Goal: Task Accomplishment & Management: Complete application form

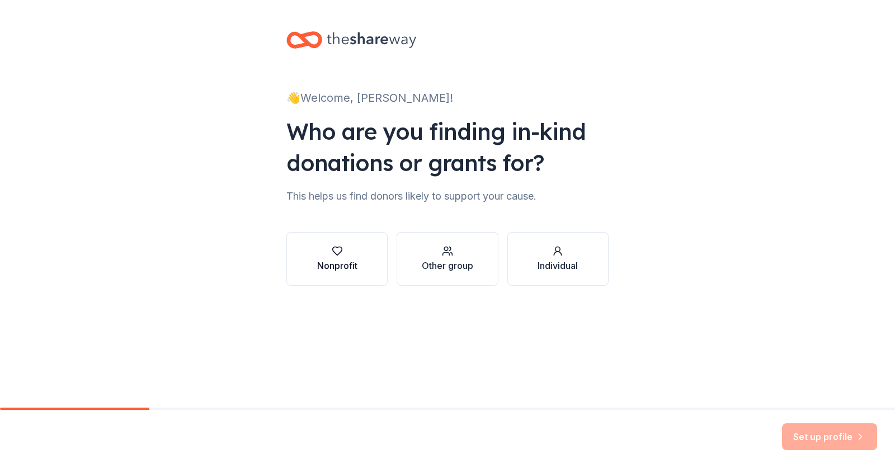
click at [317, 272] on div "Nonprofit" at bounding box center [337, 259] width 40 height 27
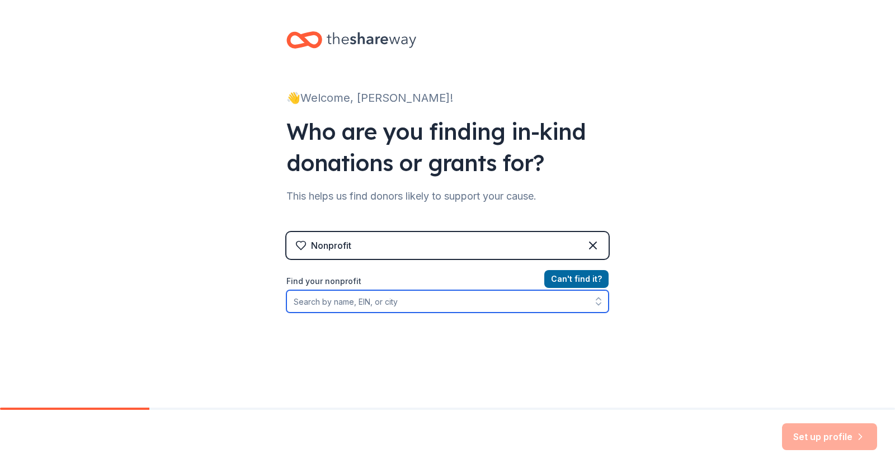
click at [306, 313] on input "Find your nonprofit" at bounding box center [447, 301] width 322 height 22
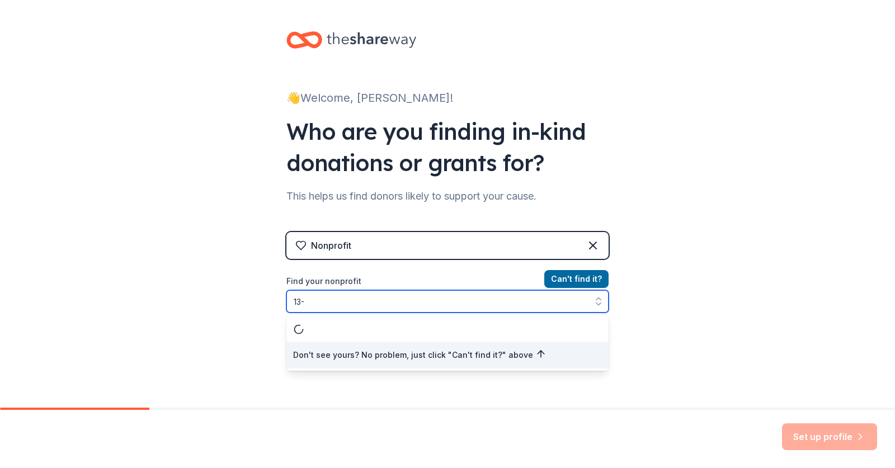
scroll to position [59, 0]
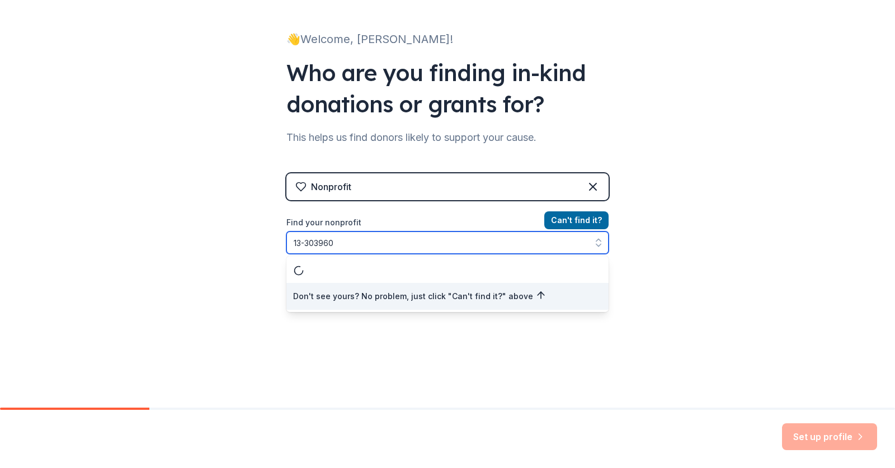
type input "13-3039601"
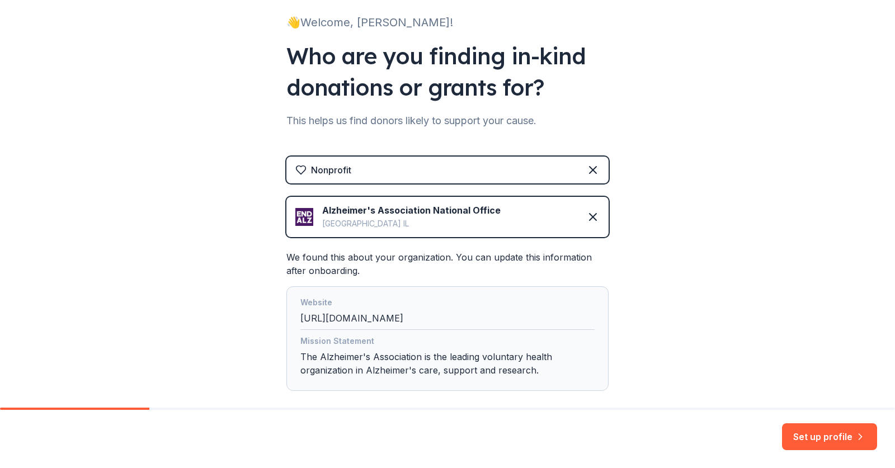
scroll to position [109, 0]
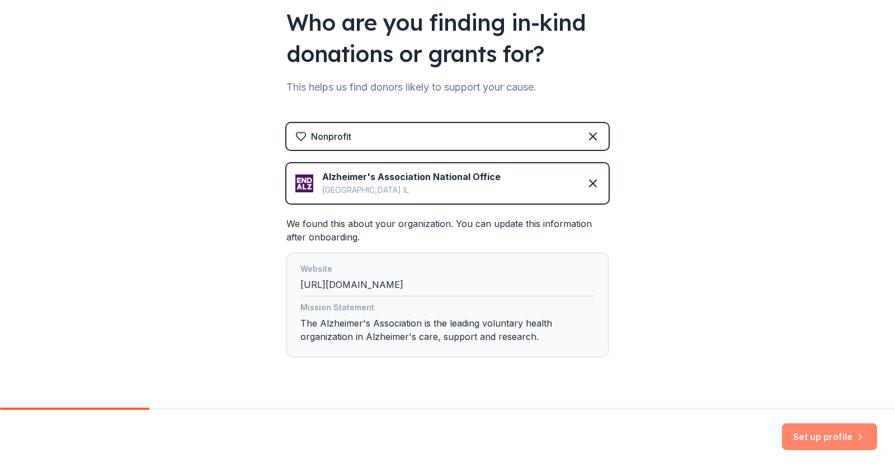
click at [804, 436] on button "Set up profile" at bounding box center [829, 436] width 95 height 27
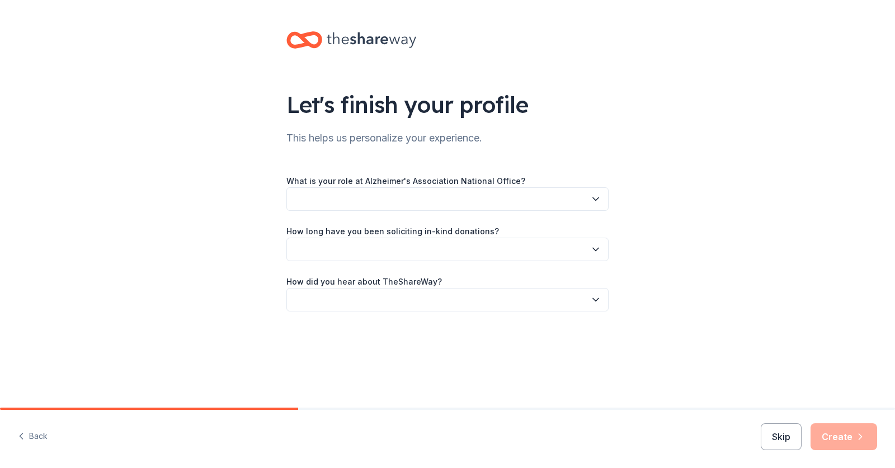
click at [493, 211] on button "button" at bounding box center [447, 198] width 322 height 23
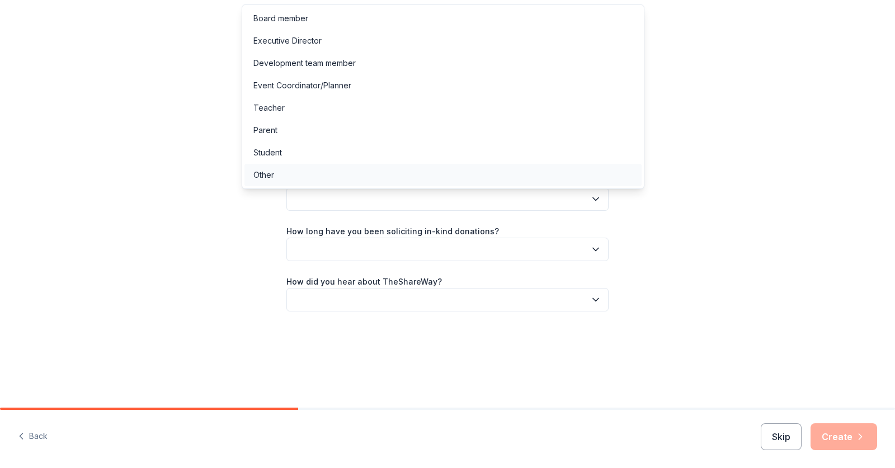
click at [319, 186] on div "Other" at bounding box center [442, 175] width 397 height 22
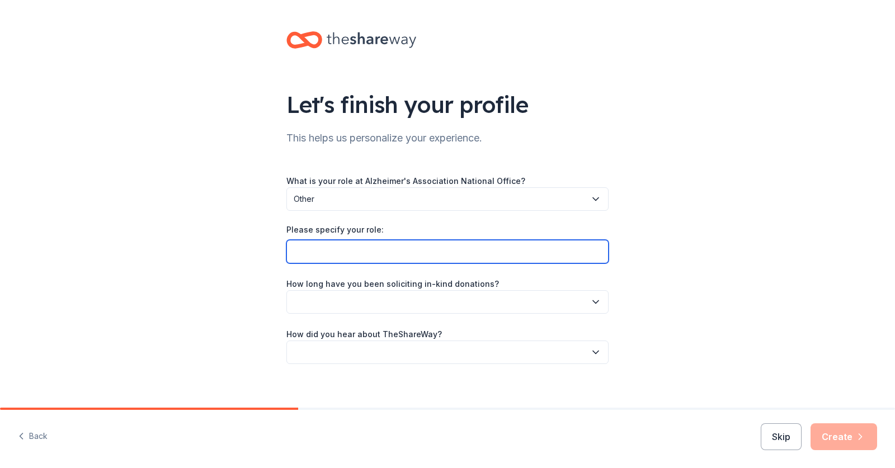
click at [333, 263] on input "Please specify your role:" at bounding box center [447, 251] width 322 height 23
type input "Volunteer - Phoenix Walk to End Alzheimer's Planning Committee"
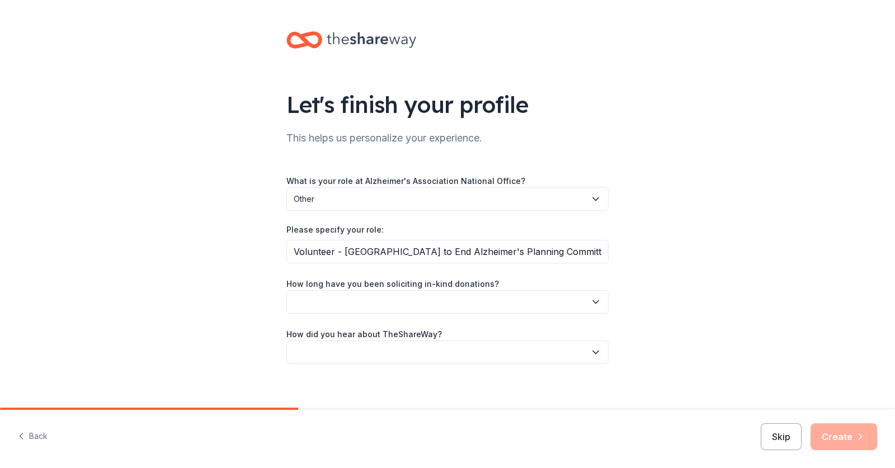
click at [450, 314] on button "button" at bounding box center [447, 301] width 322 height 23
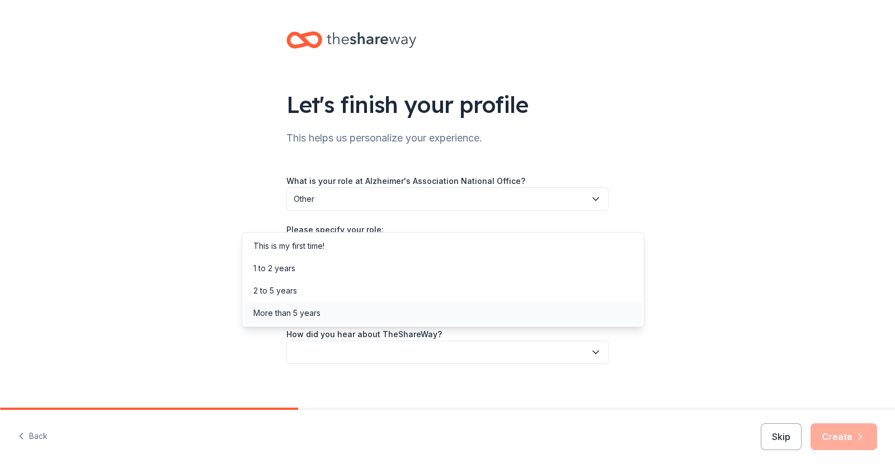
click at [362, 324] on div "More than 5 years" at bounding box center [442, 313] width 397 height 22
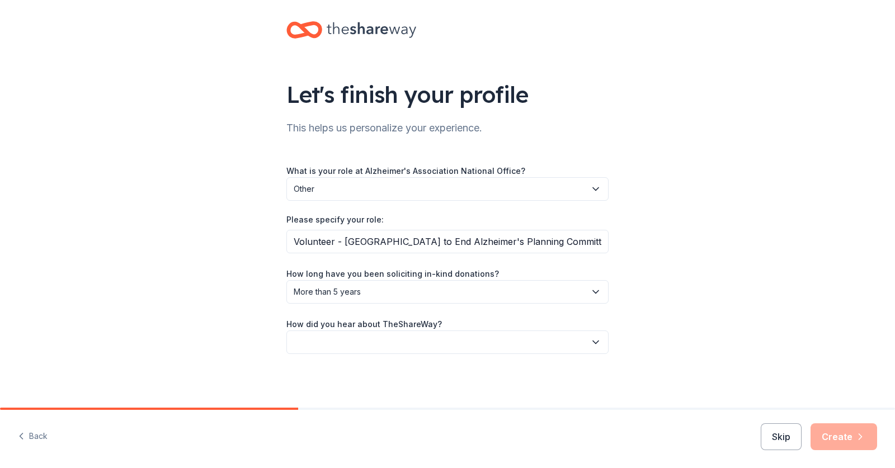
scroll to position [117, 0]
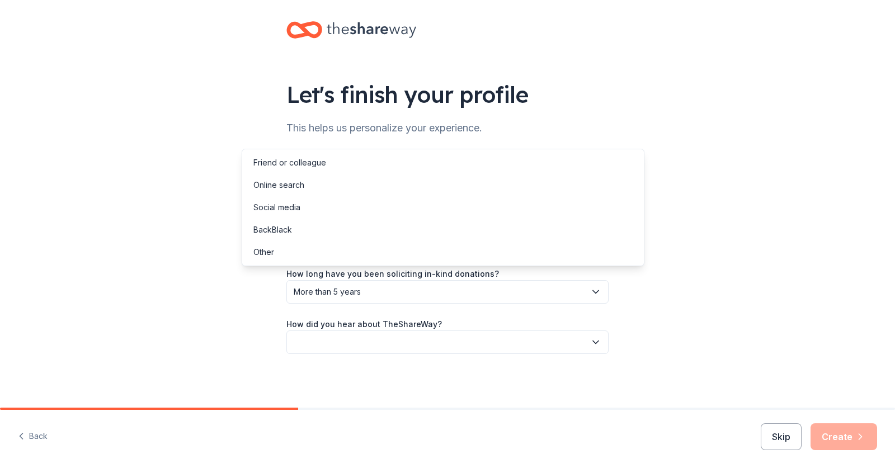
click at [601, 337] on icon "button" at bounding box center [595, 342] width 11 height 11
click at [304, 192] on div "Online search" at bounding box center [278, 184] width 51 height 13
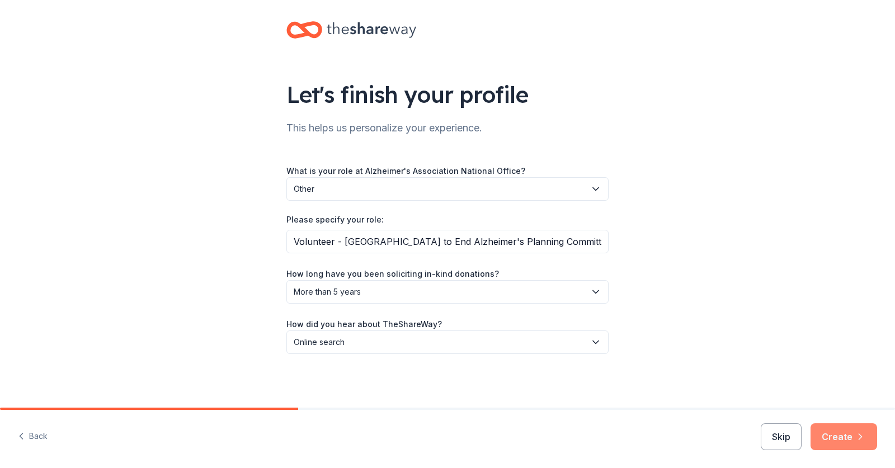
click at [833, 430] on button "Create" at bounding box center [843, 436] width 67 height 27
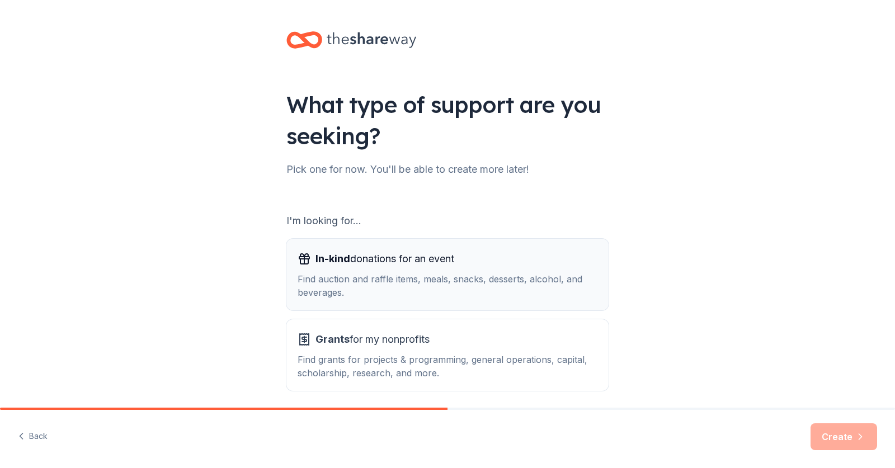
click at [380, 268] on span "In-kind donations for an event" at bounding box center [384, 259] width 139 height 18
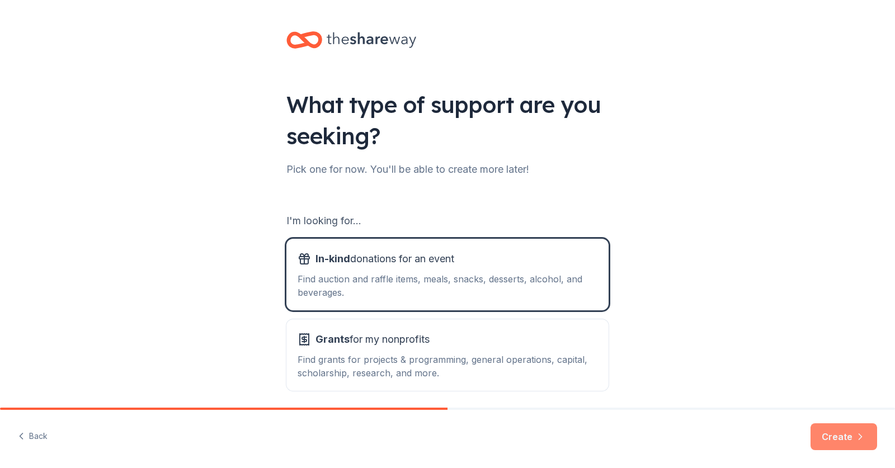
click at [819, 430] on button "Create" at bounding box center [843, 436] width 67 height 27
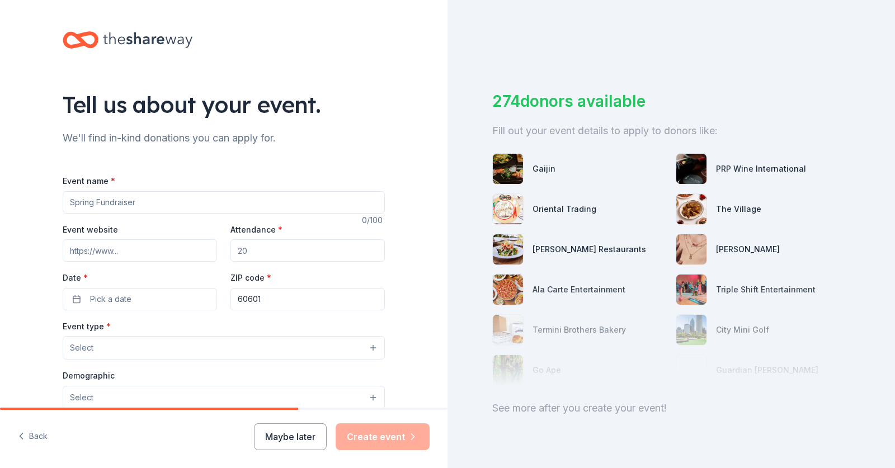
click at [84, 214] on input "Event name *" at bounding box center [224, 202] width 322 height 22
type input "Phoenix Walk to End Alzheimer's"
click at [256, 262] on input "Attendance *" at bounding box center [307, 250] width 154 height 22
type input "10000"
drag, startPoint x: 276, startPoint y: 370, endPoint x: 201, endPoint y: 362, distance: 74.9
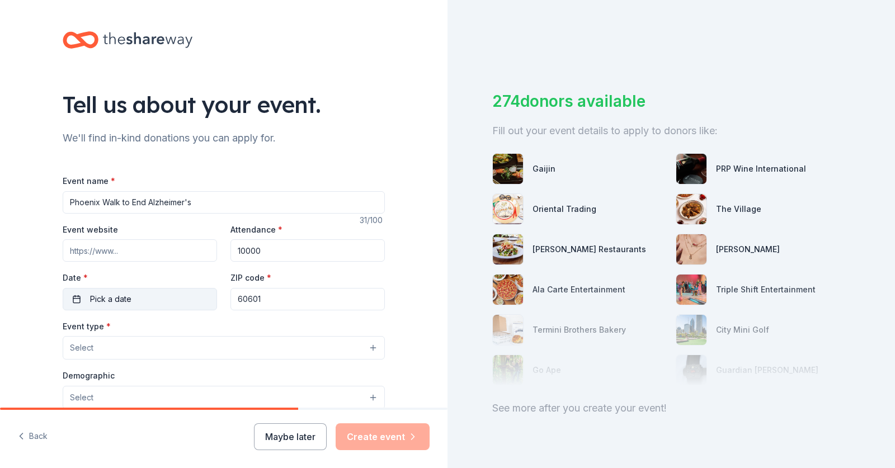
click at [201, 310] on div "Event website Attendance * 10000 Date * Pick a date ZIP code * 60601" at bounding box center [224, 267] width 322 height 88
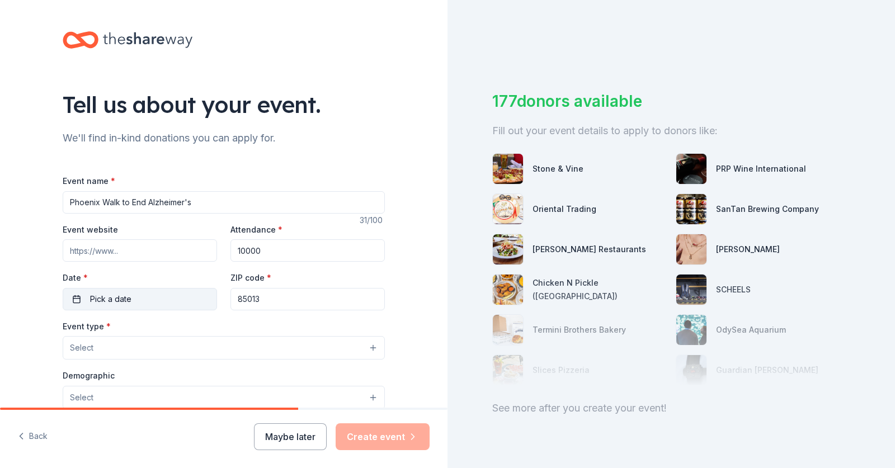
type input "85013"
click at [136, 310] on button "Pick a date" at bounding box center [140, 299] width 154 height 22
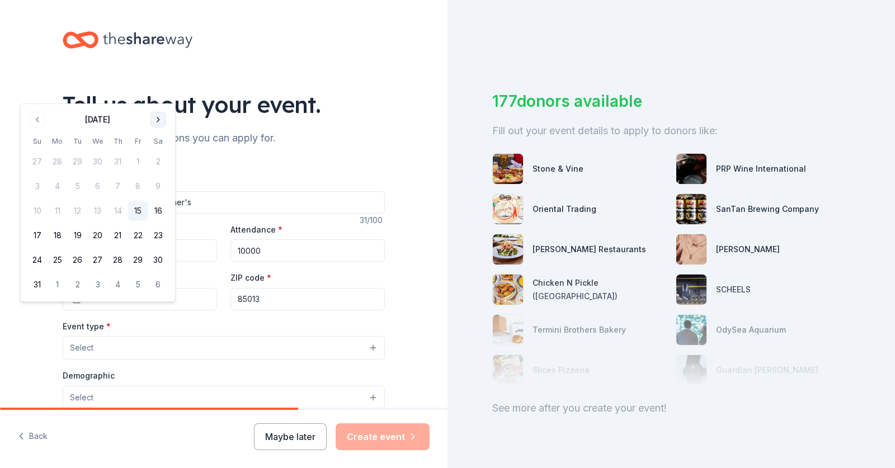
click at [166, 121] on button "Go to next month" at bounding box center [158, 120] width 16 height 16
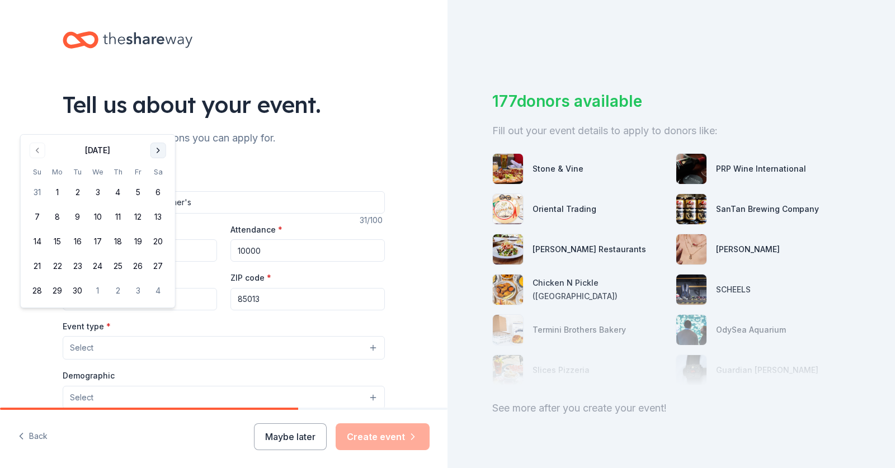
click at [166, 158] on button "Go to next month" at bounding box center [158, 151] width 16 height 16
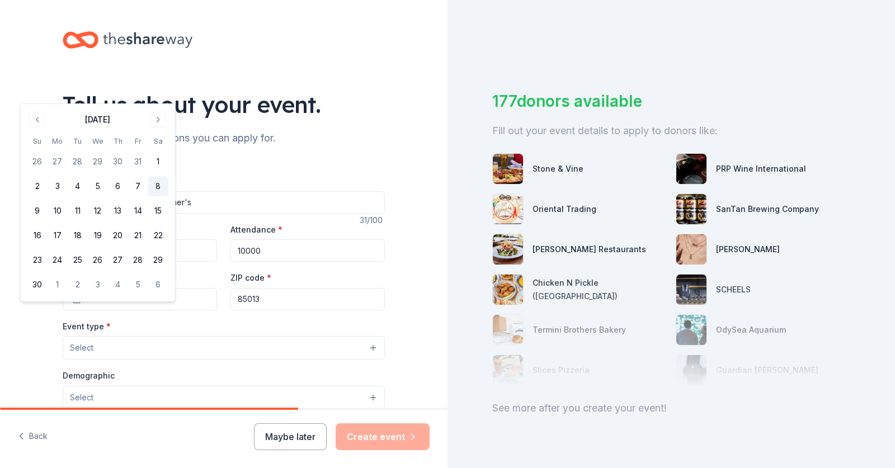
click at [168, 196] on button "8" at bounding box center [158, 186] width 20 height 20
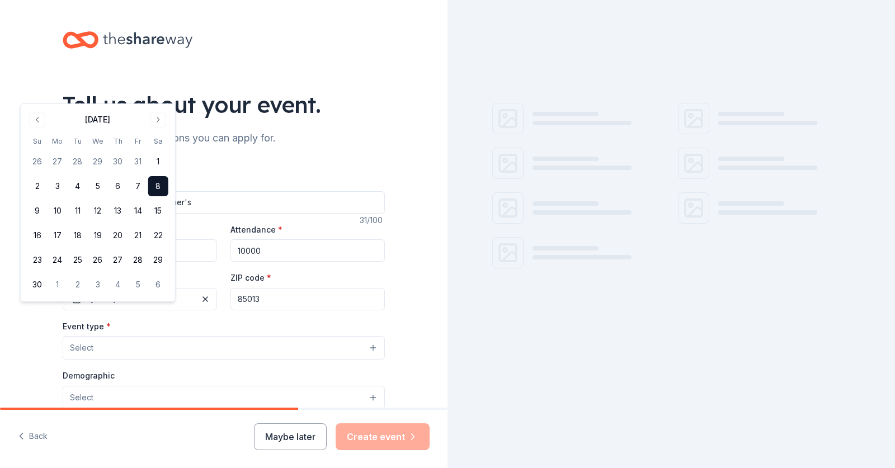
click at [282, 214] on input "Phoenix Walk to End Alzheimer's" at bounding box center [224, 202] width 322 height 22
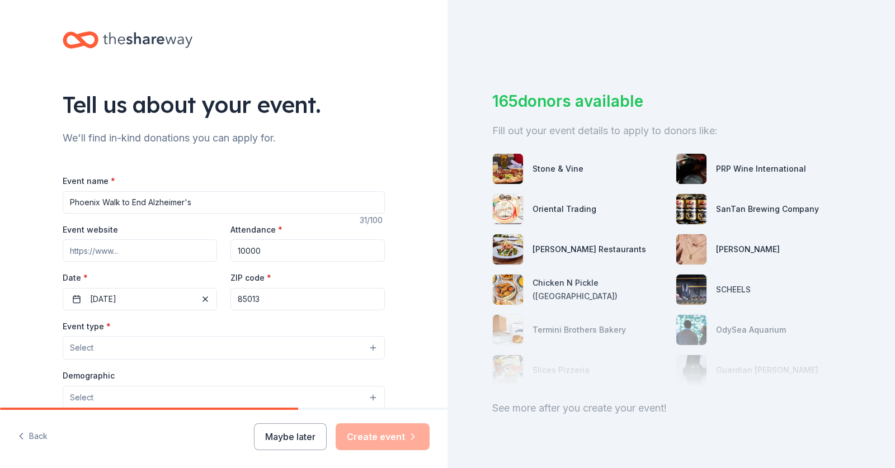
click at [86, 262] on input "Event website" at bounding box center [140, 250] width 154 height 22
click at [106, 262] on input "Event website" at bounding box center [140, 250] width 154 height 22
paste input "https://act.alz.org/site/TR/Walk2025/AZ-DesertSouthwest?pg=entry&fr_id=18423"
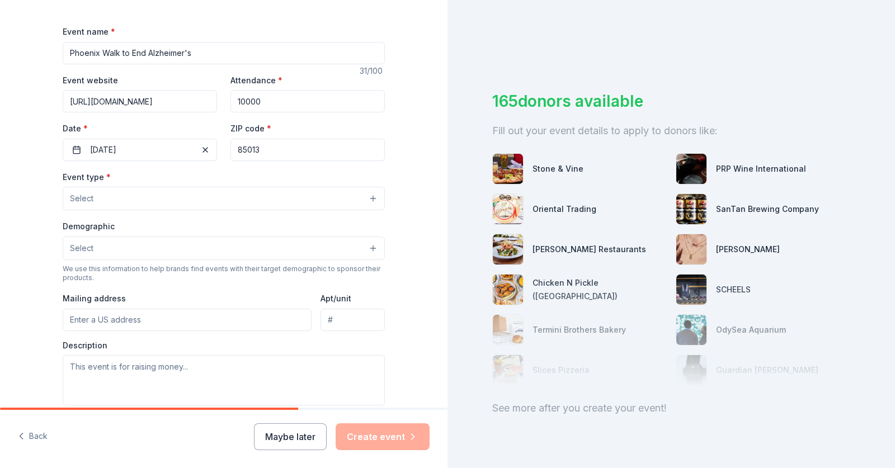
scroll to position [150, 0]
type input "https://act.alz.org/site/TR/Walk2025/AZ-DesertSouthwest?pg=entry&fr_id=18423"
click at [111, 209] on button "Select" at bounding box center [224, 197] width 322 height 23
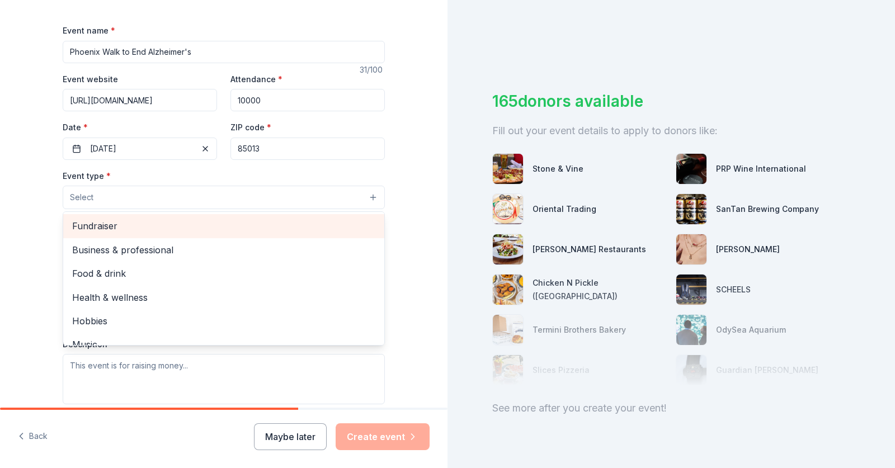
click at [111, 233] on span "Fundraiser" at bounding box center [223, 226] width 303 height 15
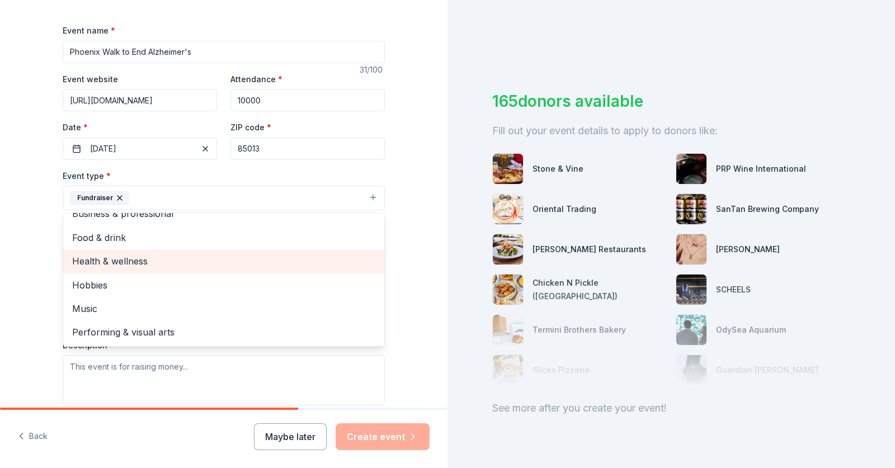
click at [141, 268] on span "Health & wellness" at bounding box center [223, 261] width 303 height 15
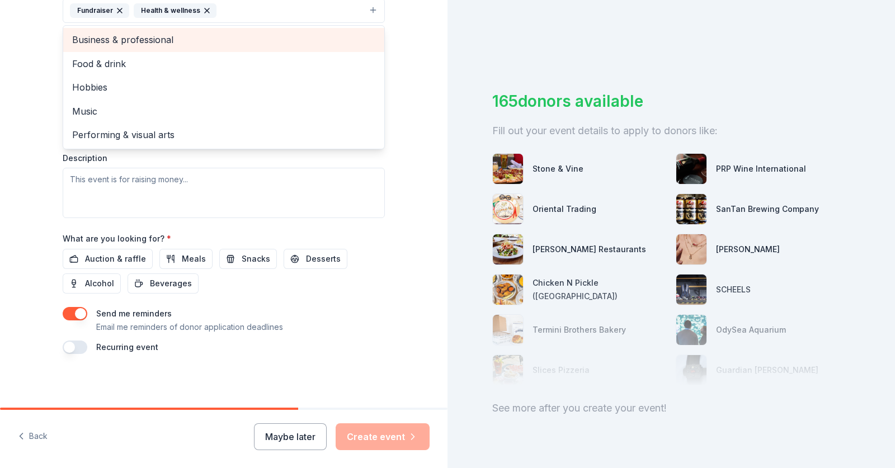
scroll to position [329, 0]
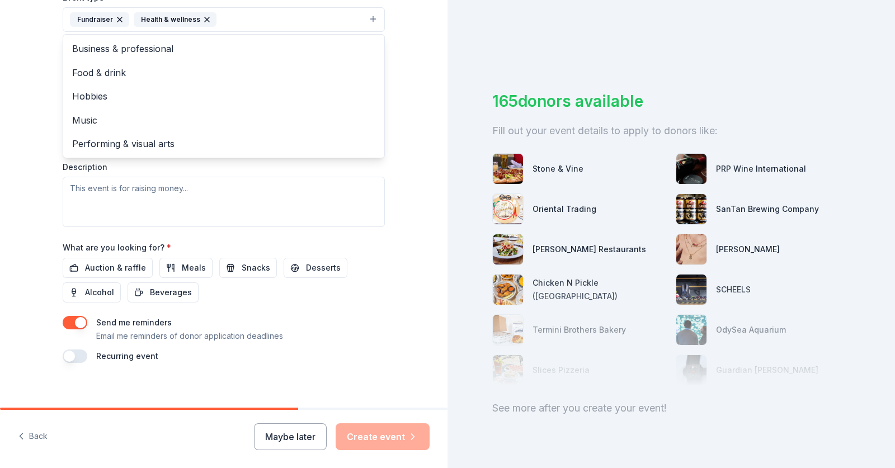
click at [403, 87] on div "Tell us about your event. We'll find in-kind donations you can apply for. Event…" at bounding box center [224, 43] width 358 height 745
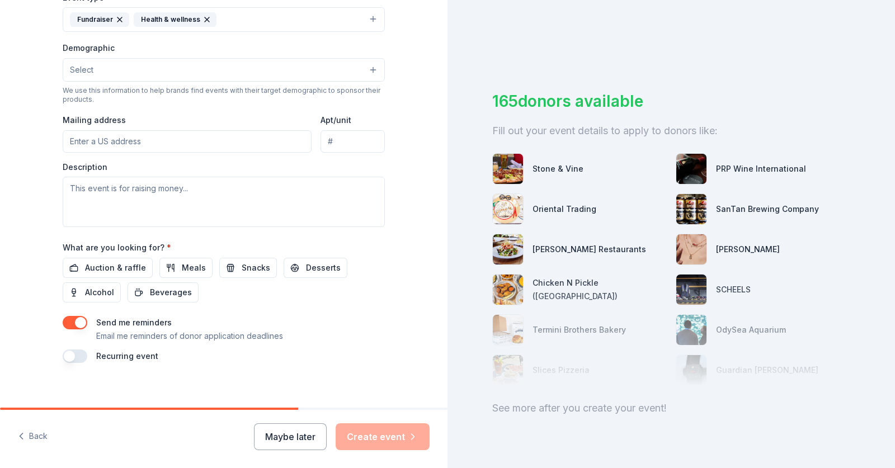
click at [364, 82] on button "Select" at bounding box center [224, 69] width 322 height 23
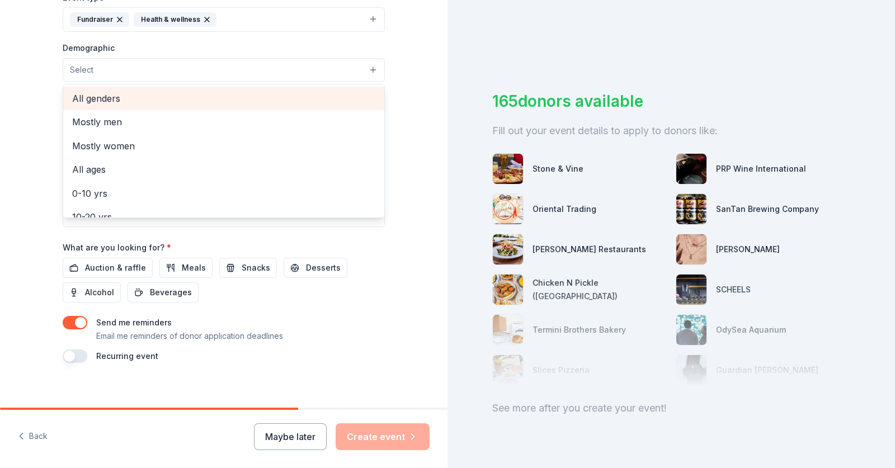
click at [125, 106] on span "All genders" at bounding box center [223, 98] width 303 height 15
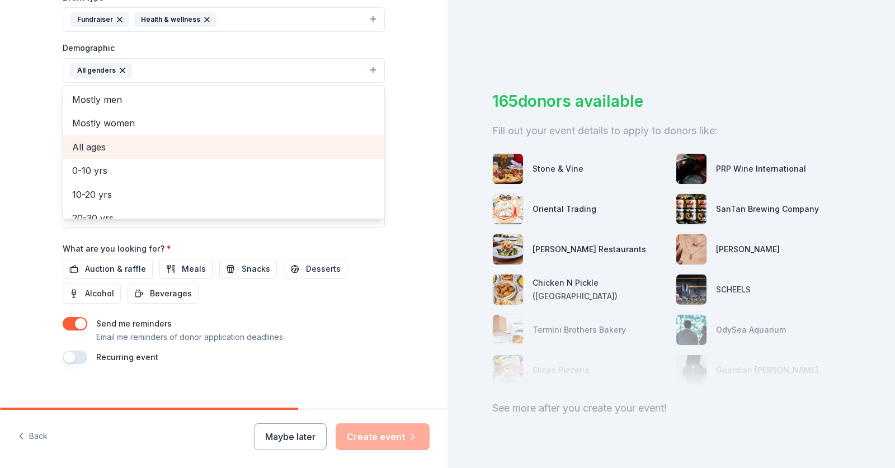
click at [86, 154] on span "All ages" at bounding box center [223, 147] width 303 height 15
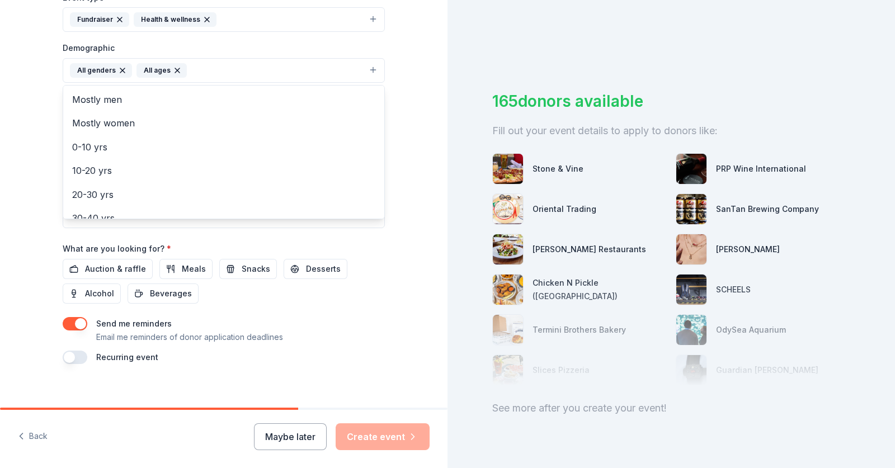
click at [403, 215] on div "Tell us about your event. We'll find in-kind donations you can apply for. Event…" at bounding box center [224, 44] width 358 height 747
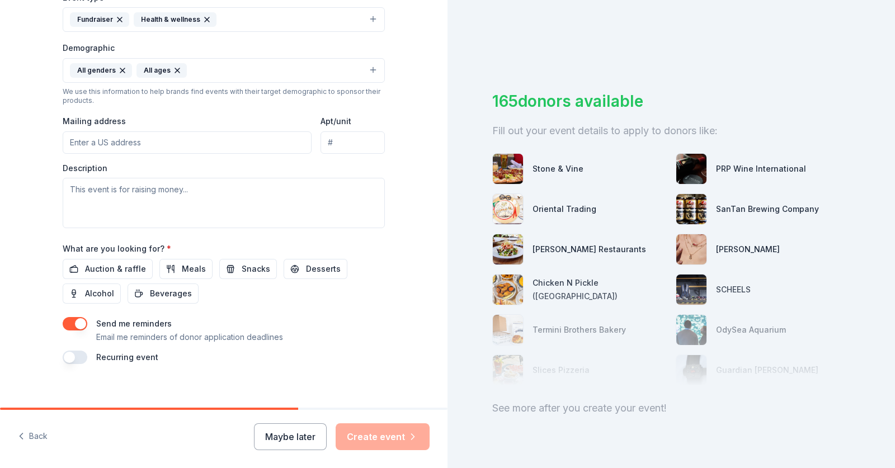
click at [63, 154] on input "Mailing address" at bounding box center [187, 142] width 249 height 22
type input "3909 E. Constitution Dr."
click at [133, 228] on textarea at bounding box center [224, 203] width 322 height 50
click at [144, 228] on textarea at bounding box center [224, 203] width 322 height 50
paste textarea "Walk to End Alzheimer’s® is the world’s largest event to raise awareness and fu…"
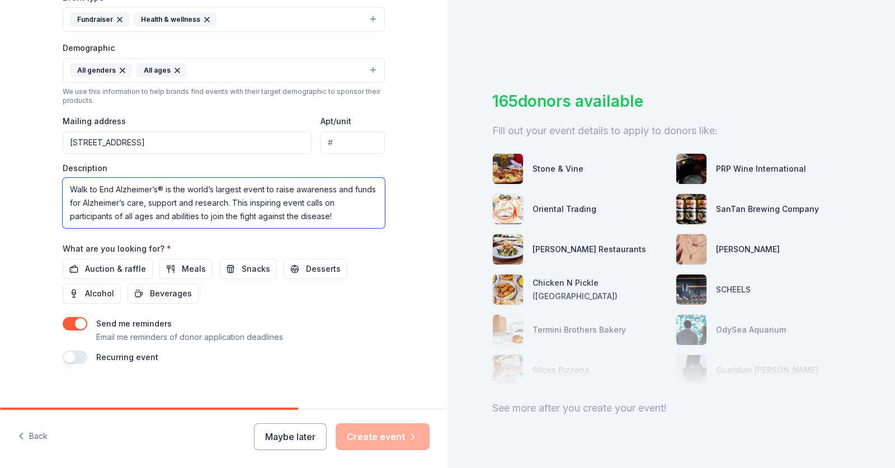
click at [63, 228] on textarea "Walk to End Alzheimer’s® is the world’s largest event to raise awareness and fu…" at bounding box center [224, 203] width 322 height 50
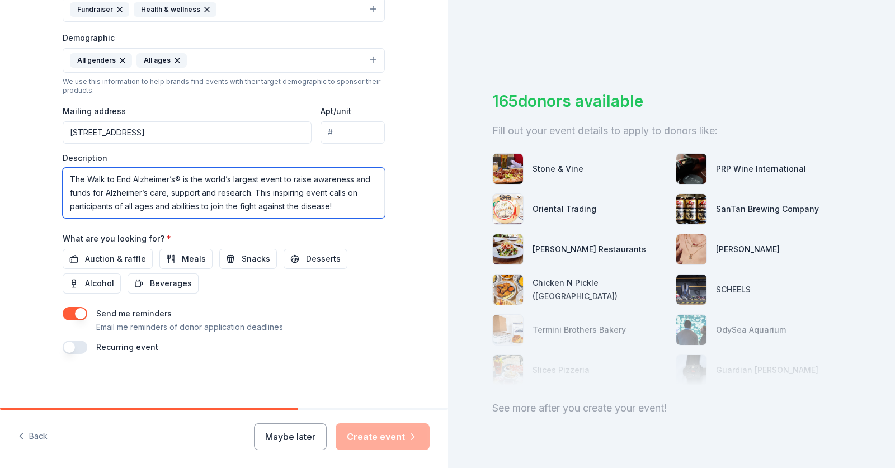
scroll to position [511, 0]
type textarea "The Walk to End Alzheimer’s® is the world’s largest event to raise awareness an…"
click at [85, 252] on span "Auction & raffle" at bounding box center [115, 258] width 61 height 13
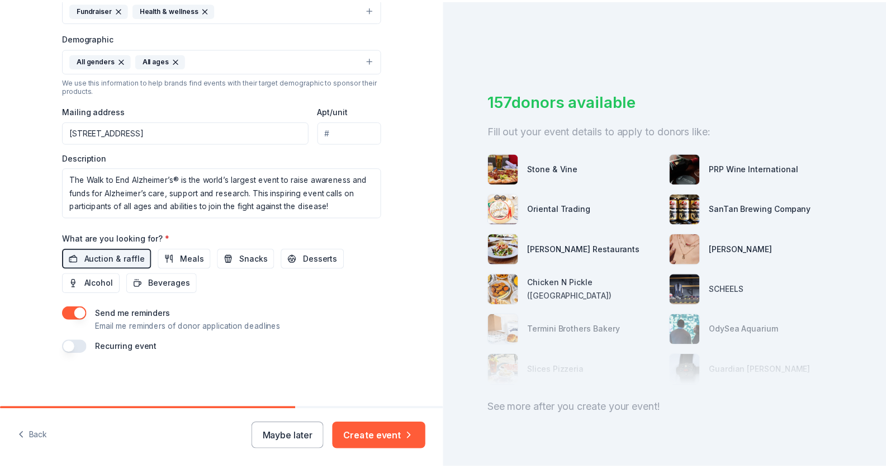
scroll to position [395, 0]
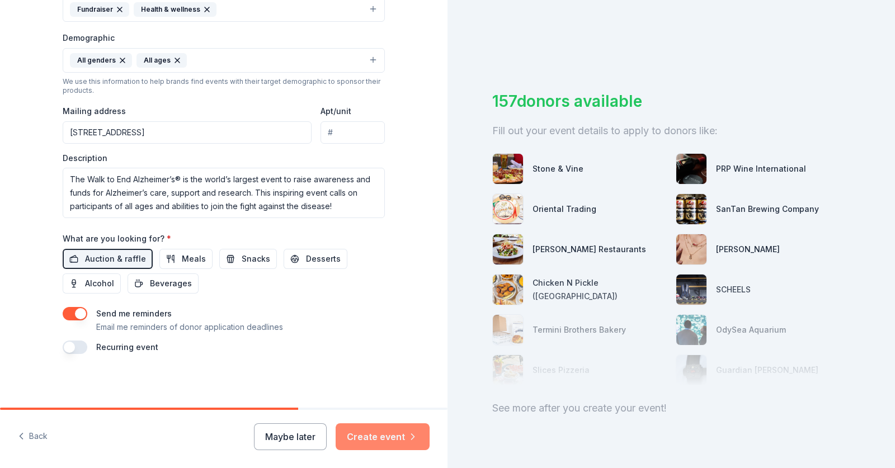
click at [373, 433] on button "Create event" at bounding box center [383, 436] width 94 height 27
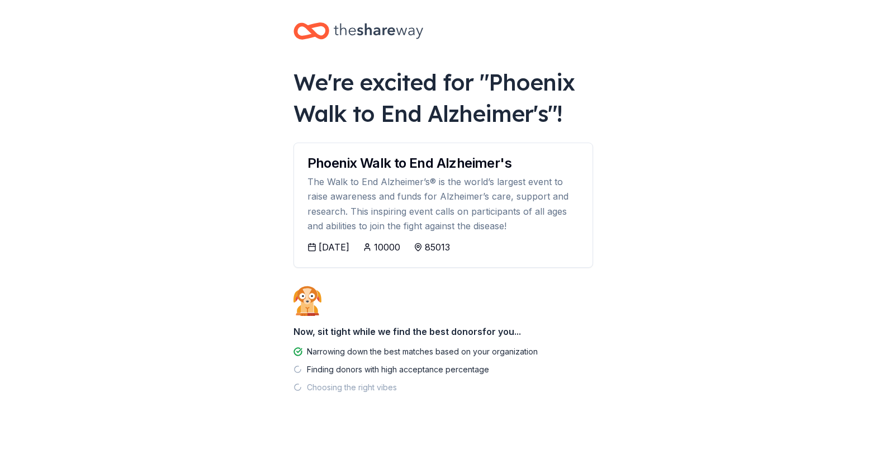
scroll to position [182, 0]
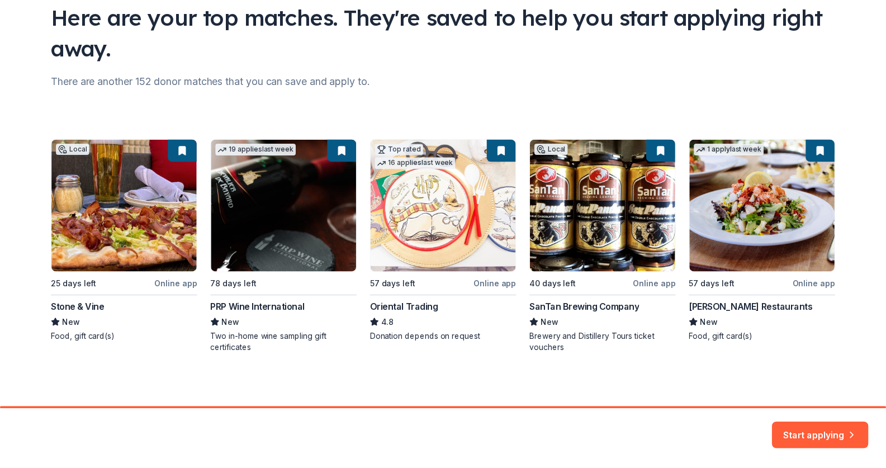
scroll to position [171, 0]
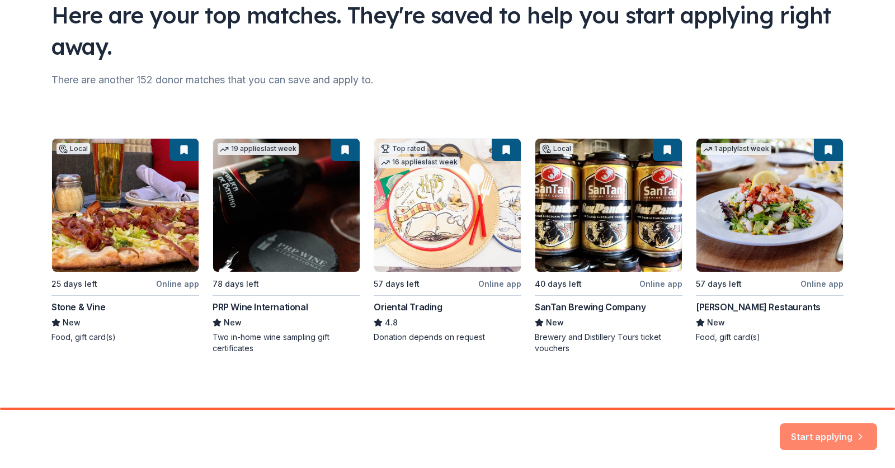
click at [804, 427] on button "Start applying" at bounding box center [828, 430] width 97 height 27
click at [182, 138] on div "Local 25 days left Online app Stone & Vine New Food, gift card(s) 19 applies la…" at bounding box center [447, 246] width 792 height 216
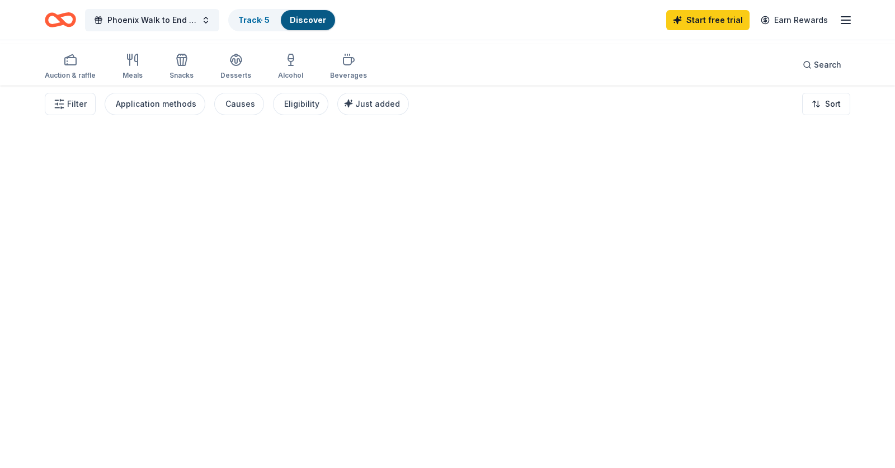
click at [168, 288] on div at bounding box center [447, 275] width 895 height 386
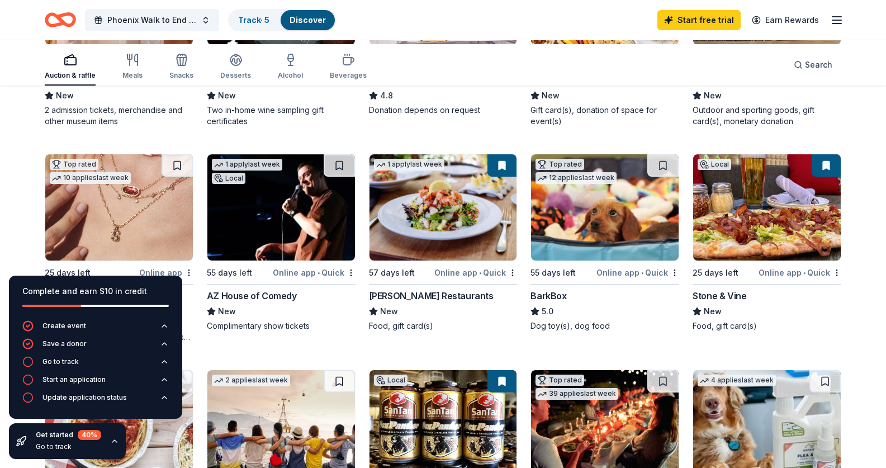
scroll to position [270, 0]
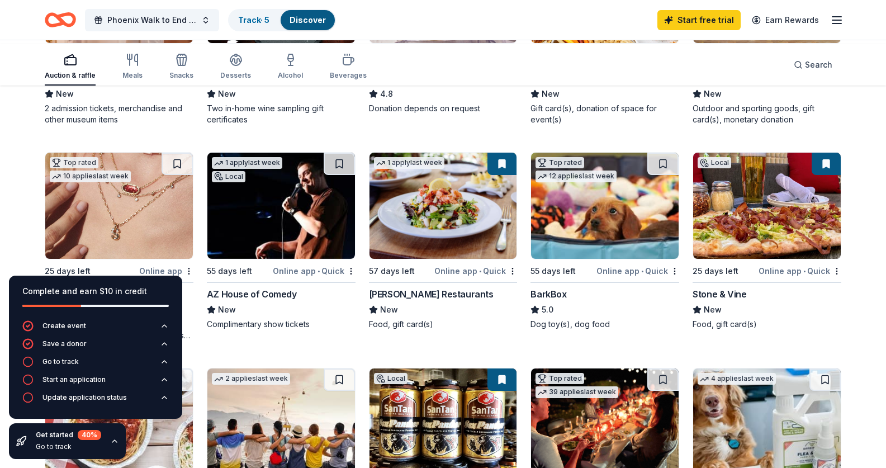
click at [119, 437] on icon "button" at bounding box center [114, 441] width 9 height 9
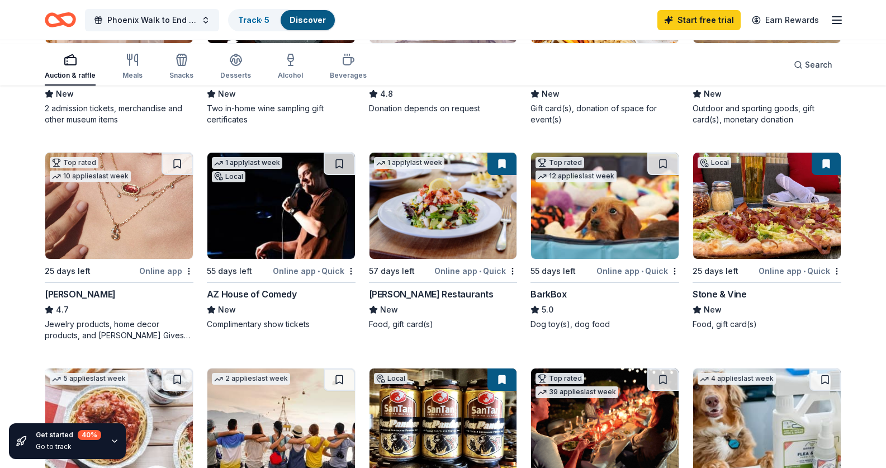
click at [125, 62] on div "Online app • Quick" at bounding box center [152, 55] width 83 height 14
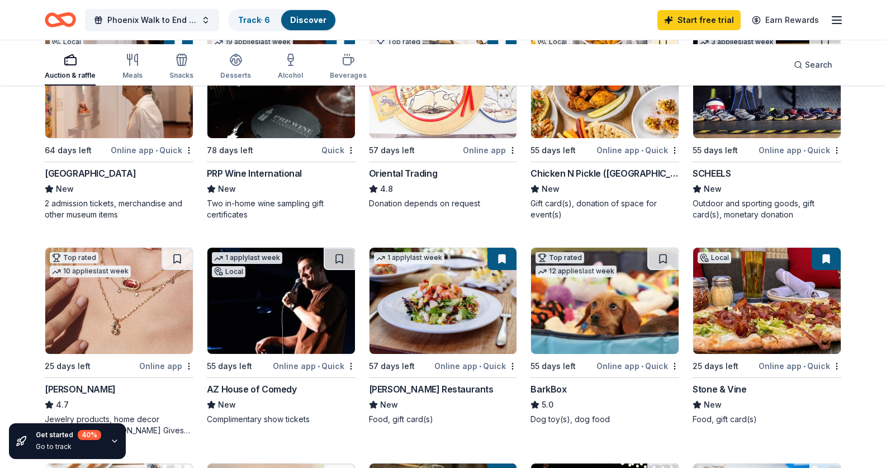
scroll to position [148, 0]
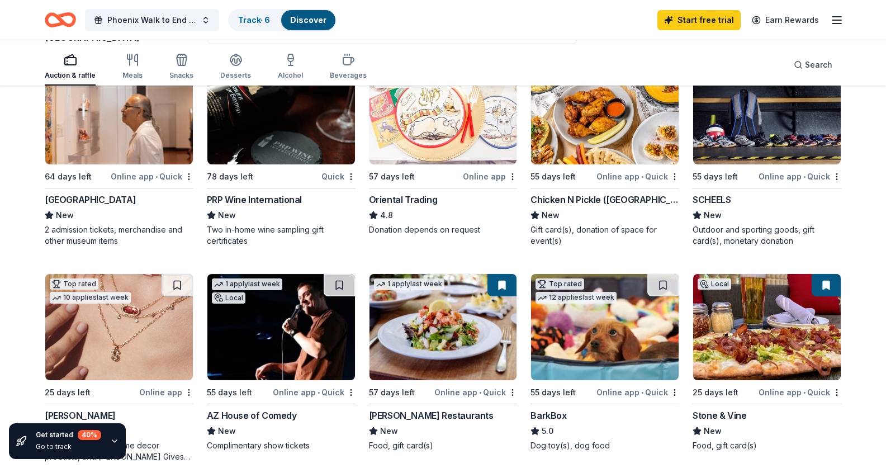
click at [776, 183] on div "Online app • Quick" at bounding box center [800, 176] width 83 height 14
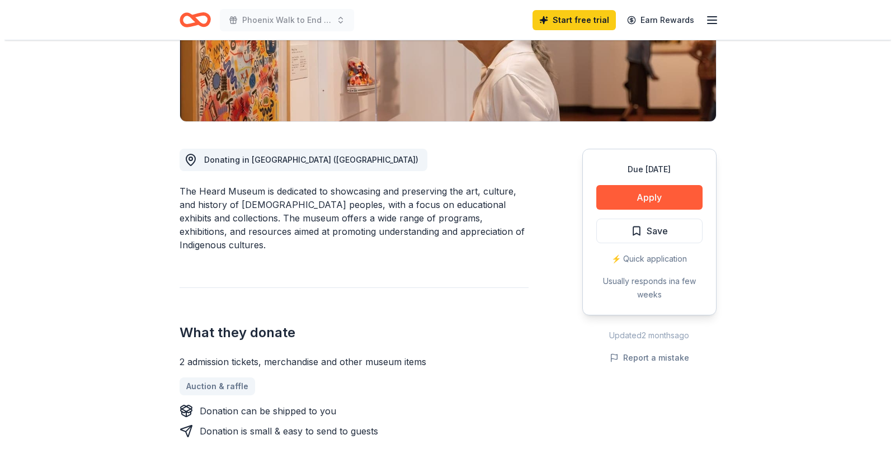
scroll to position [216, 0]
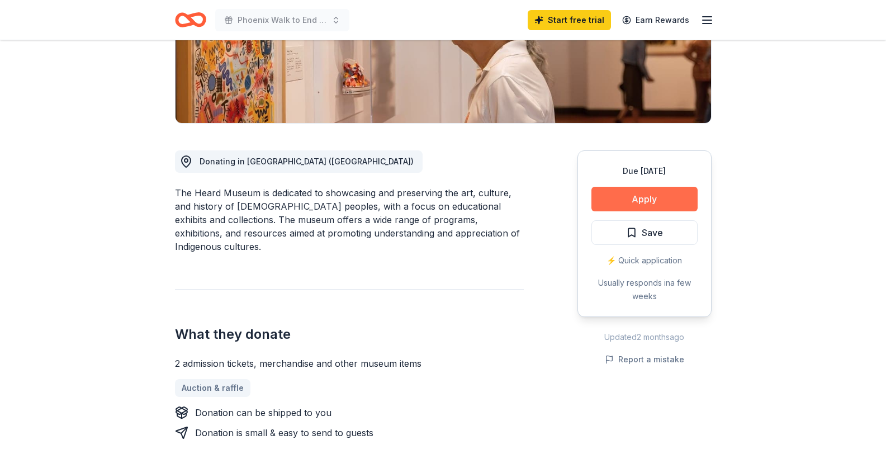
click at [619, 211] on button "Apply" at bounding box center [645, 199] width 106 height 25
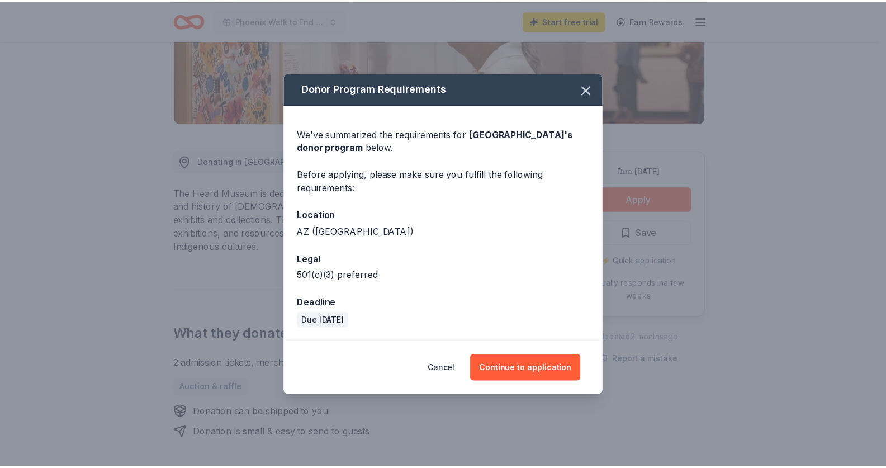
scroll to position [1, 0]
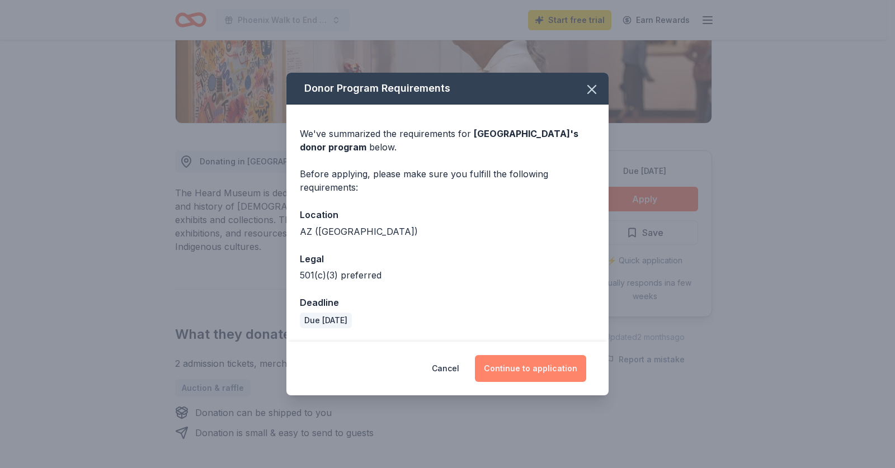
click at [540, 382] on button "Continue to application" at bounding box center [530, 368] width 111 height 27
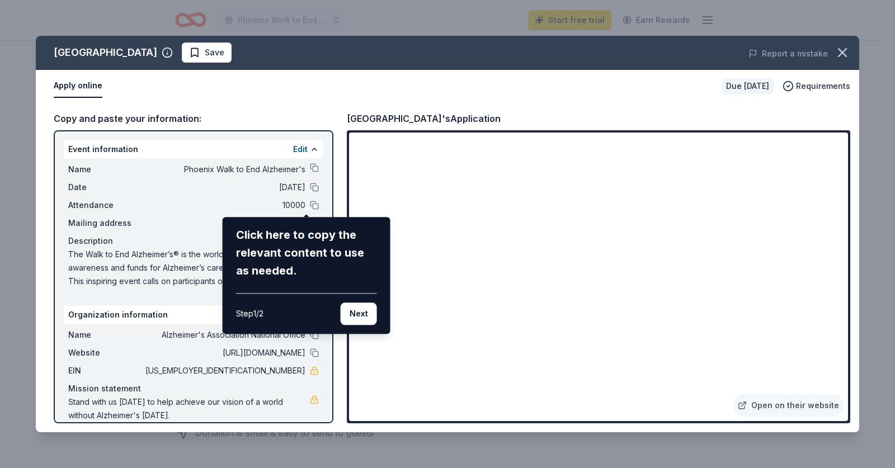
click at [213, 149] on div "Heard Museum Save Report a mistake Apply online Due in 64 days Requirements Cop…" at bounding box center [447, 234] width 823 height 397
drag, startPoint x: 282, startPoint y: 239, endPoint x: 355, endPoint y: 238, distance: 72.1
click at [355, 238] on div "Click here to copy the relevant content to use as needed." at bounding box center [306, 253] width 141 height 54
click at [759, 358] on div "Heard Museum Save Report a mistake Apply online Due in 64 days Requirements Cop…" at bounding box center [447, 234] width 823 height 397
click at [370, 325] on button "Next" at bounding box center [359, 314] width 36 height 22
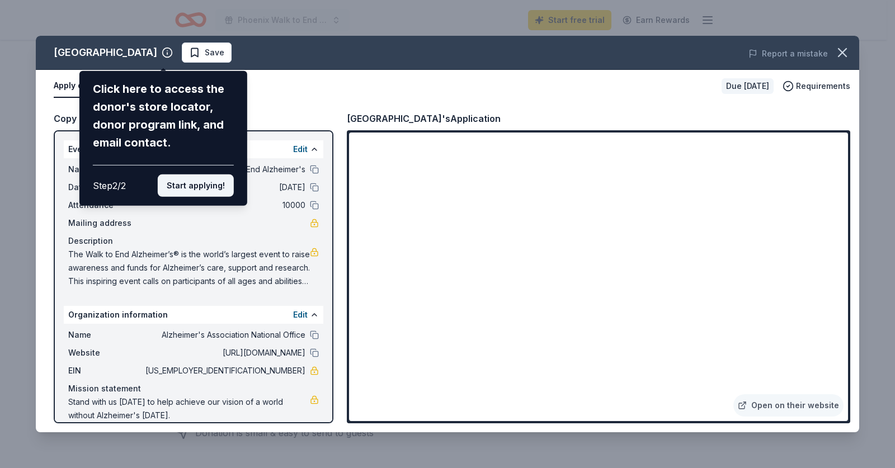
click at [187, 197] on button "Start applying!" at bounding box center [196, 185] width 76 height 22
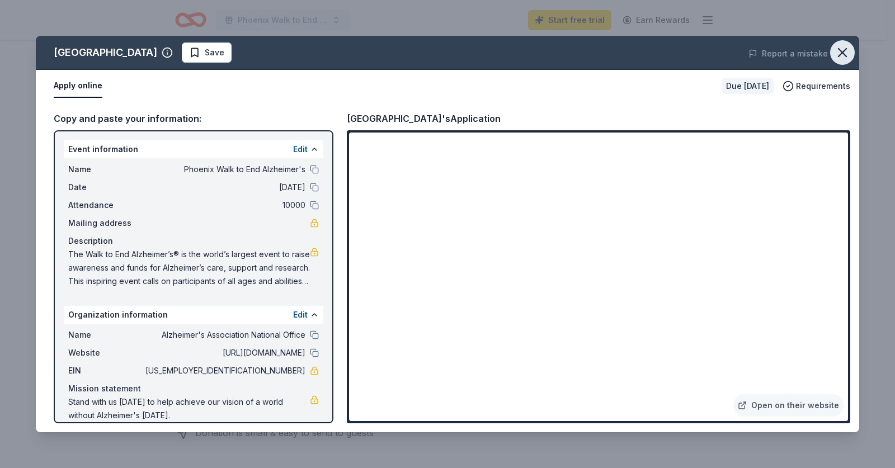
click at [834, 60] on icon "button" at bounding box center [842, 53] width 16 height 16
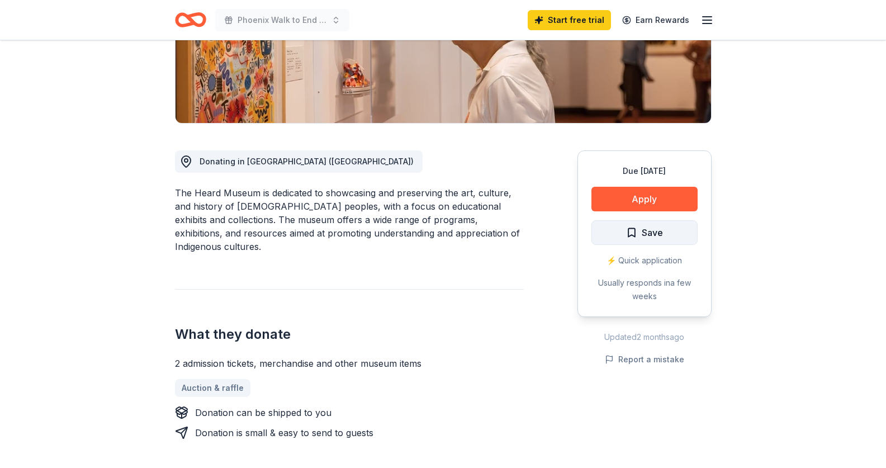
click at [642, 240] on span "Save" at bounding box center [652, 232] width 21 height 15
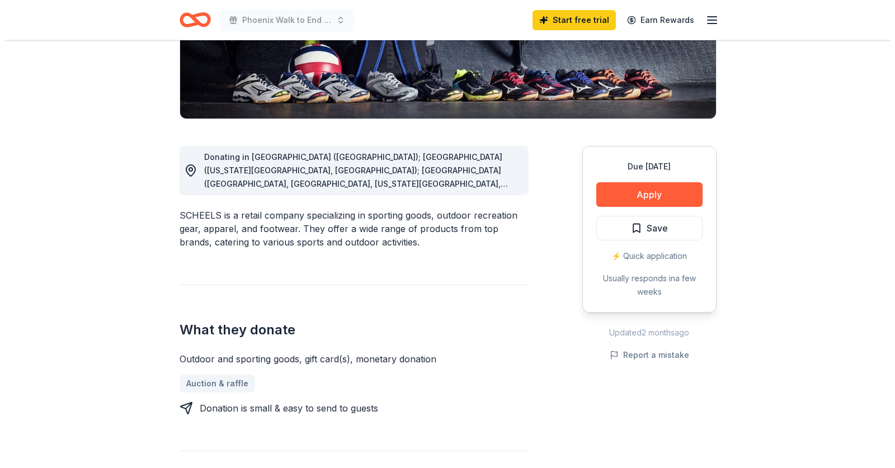
scroll to position [221, 0]
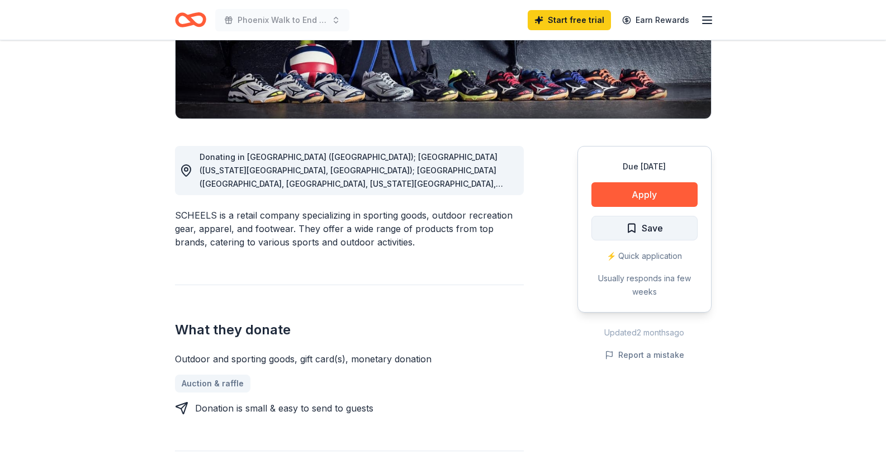
click at [642, 235] on span "Save" at bounding box center [652, 228] width 21 height 15
click at [615, 207] on button "Apply" at bounding box center [645, 194] width 106 height 25
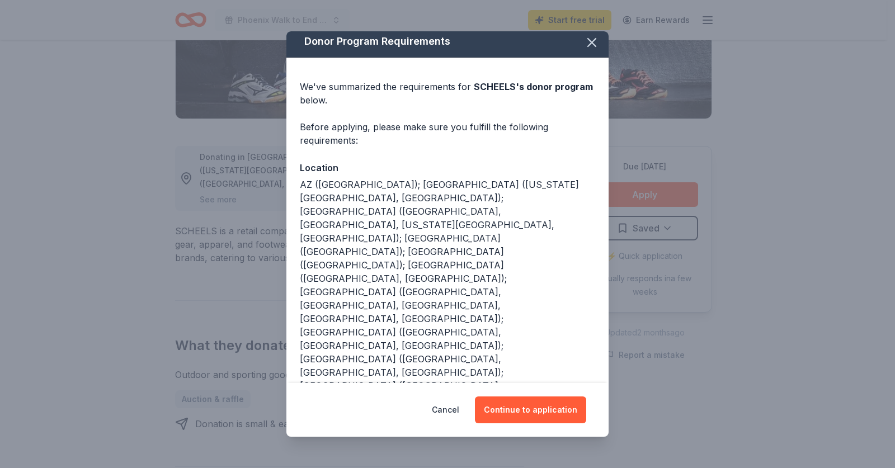
scroll to position [0, 0]
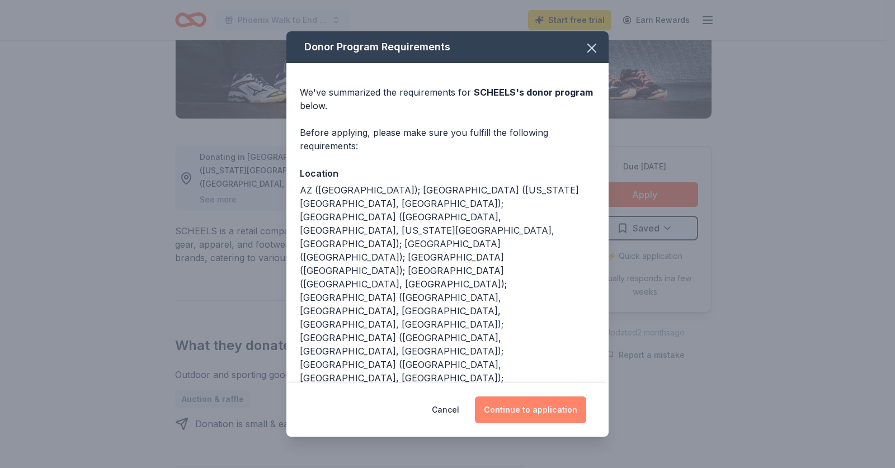
click at [565, 400] on button "Continue to application" at bounding box center [530, 410] width 111 height 27
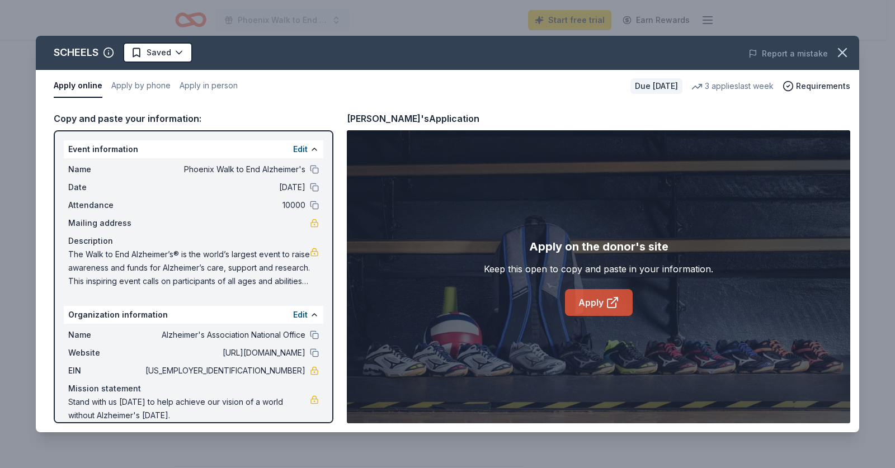
click at [619, 309] on icon at bounding box center [612, 302] width 13 height 13
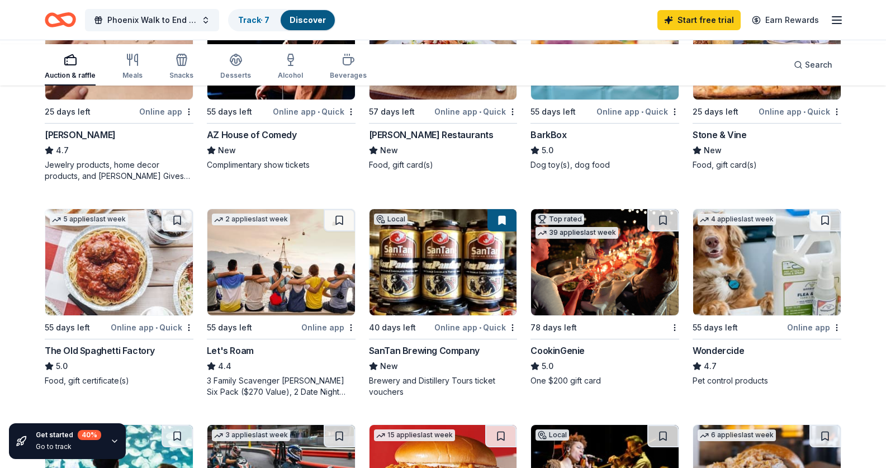
scroll to position [429, 0]
click at [605, 119] on div "Online app • Quick" at bounding box center [638, 112] width 83 height 14
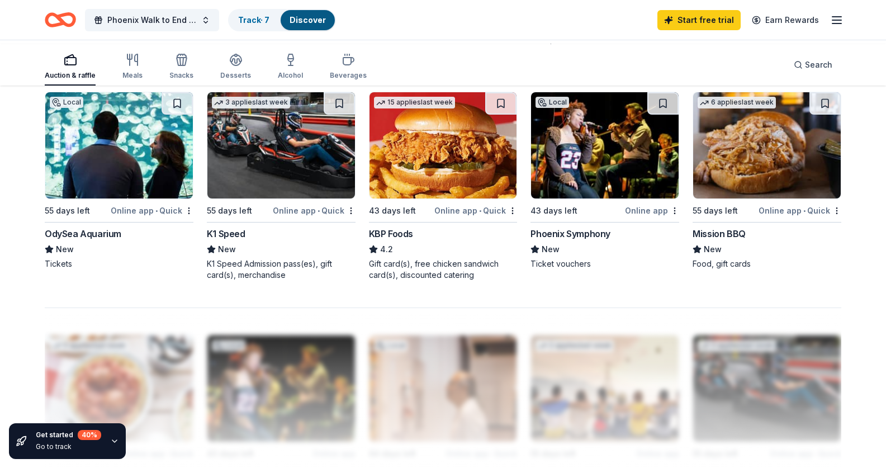
scroll to position [763, 0]
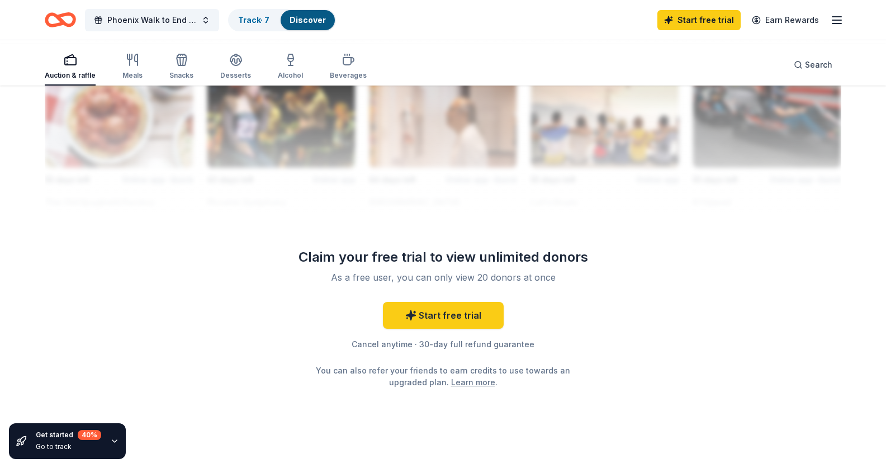
scroll to position [1032, 0]
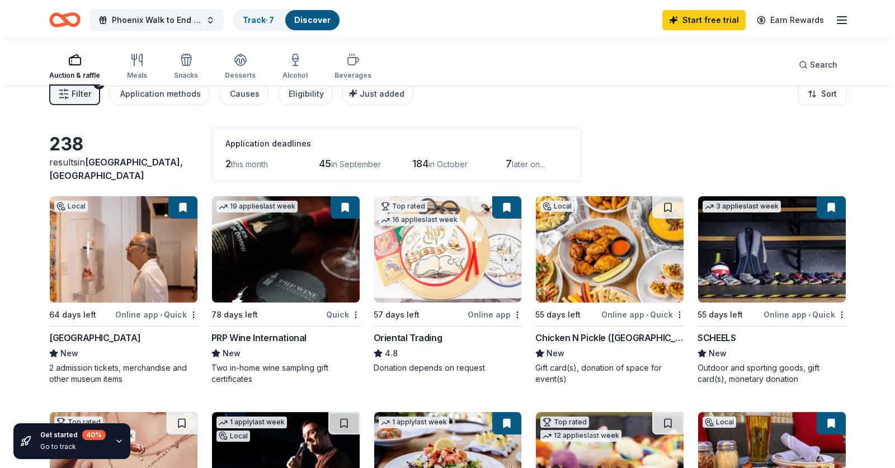
scroll to position [0, 0]
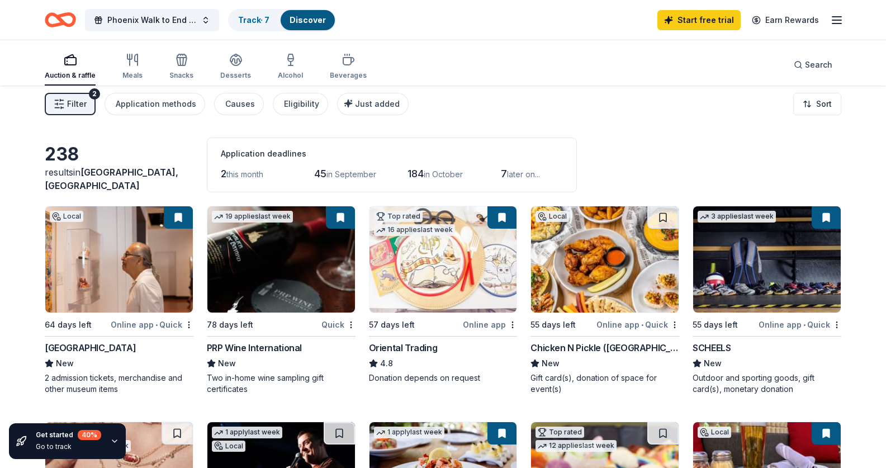
click at [87, 111] on span "Filter" at bounding box center [77, 103] width 20 height 13
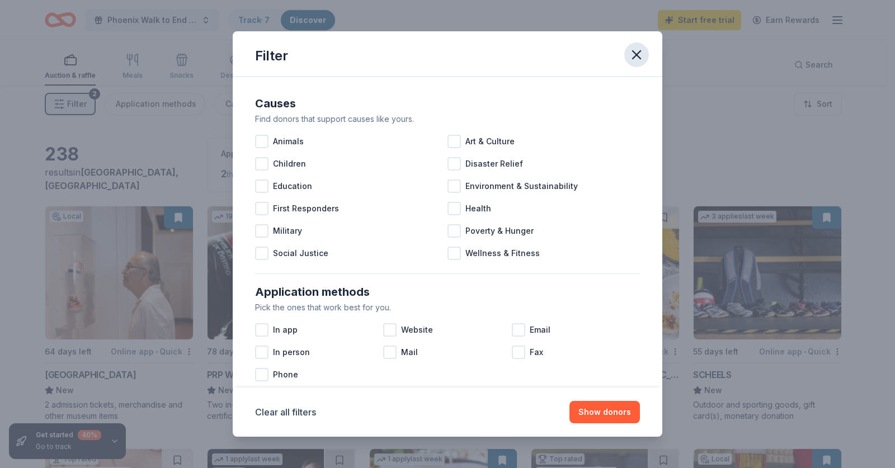
click at [644, 62] on icon "button" at bounding box center [637, 55] width 16 height 16
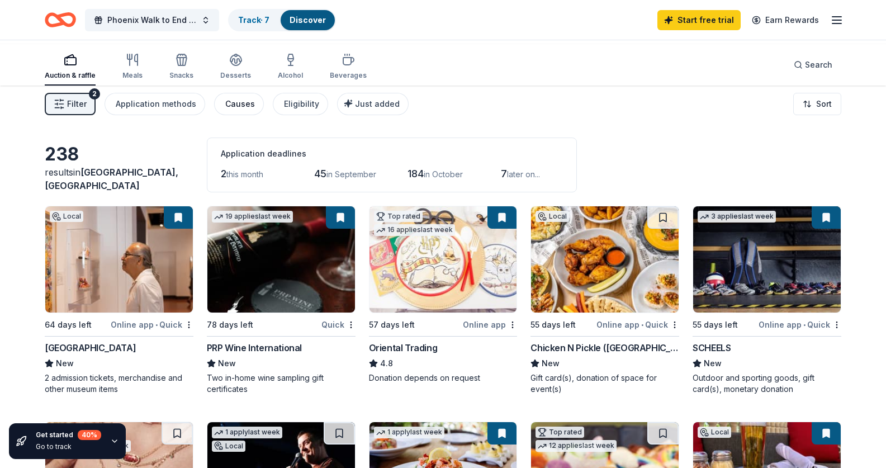
click at [255, 111] on div "Causes" at bounding box center [240, 103] width 30 height 13
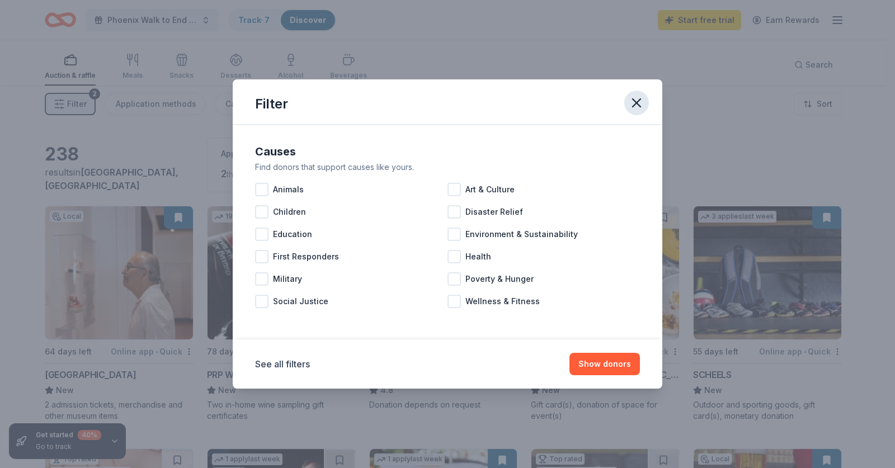
click at [640, 99] on icon "button" at bounding box center [637, 103] width 8 height 8
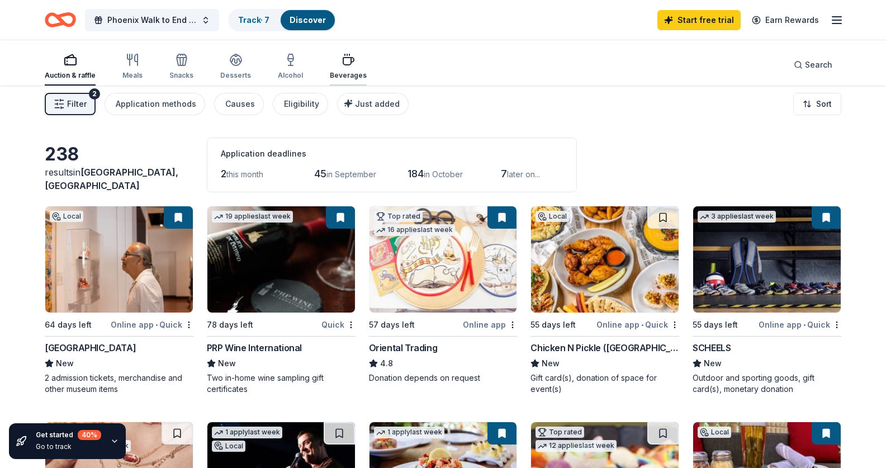
click at [355, 64] on icon "button" at bounding box center [348, 59] width 13 height 13
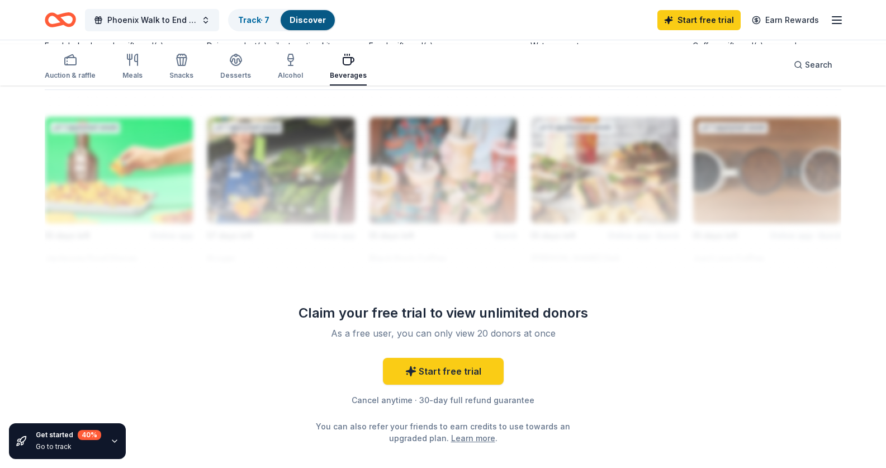
scroll to position [974, 0]
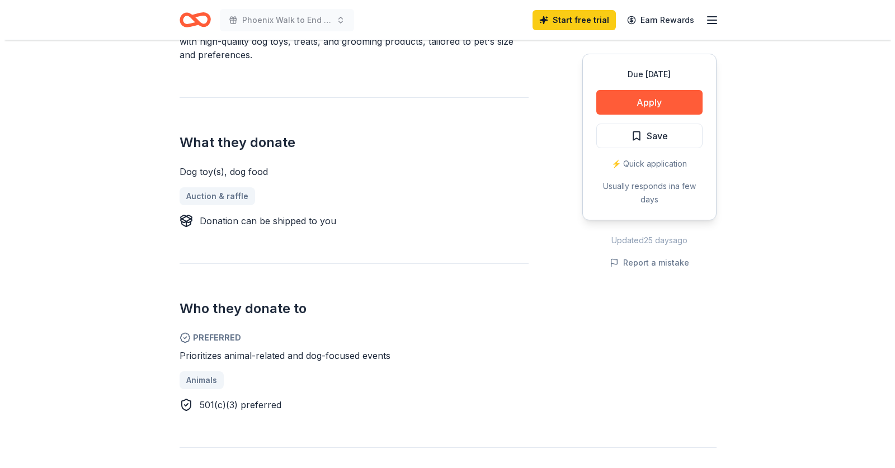
scroll to position [383, 0]
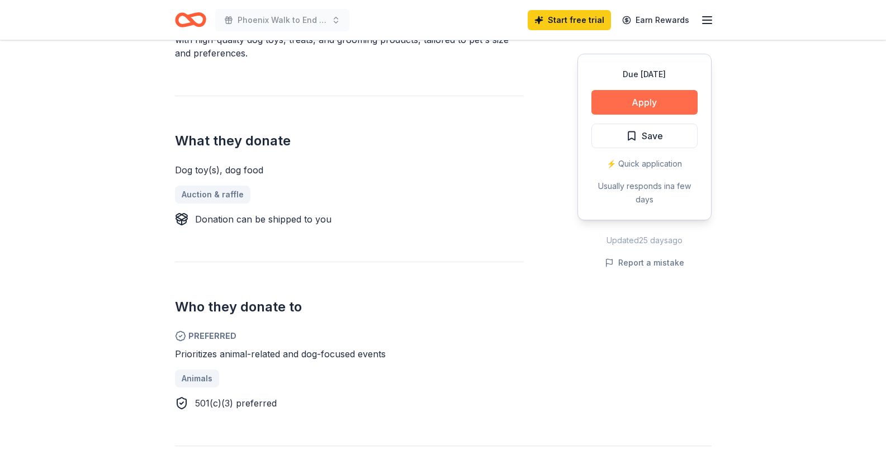
click at [622, 115] on button "Apply" at bounding box center [645, 102] width 106 height 25
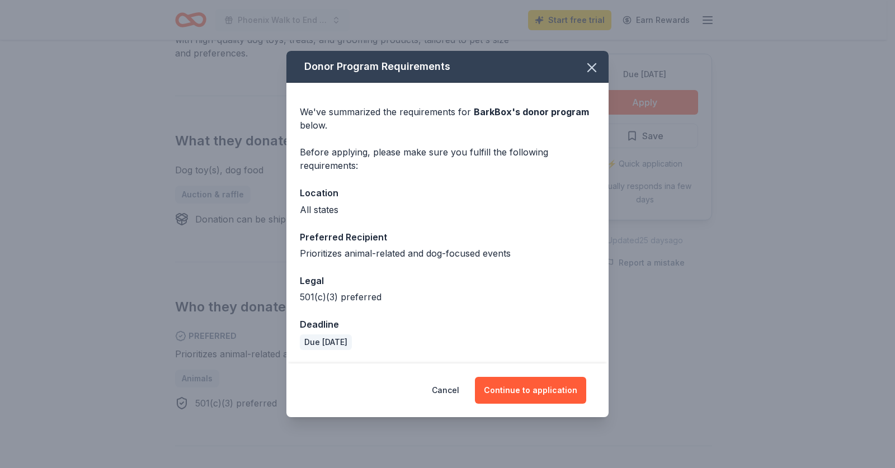
scroll to position [56, 0]
click at [536, 402] on button "Continue to application" at bounding box center [530, 390] width 111 height 27
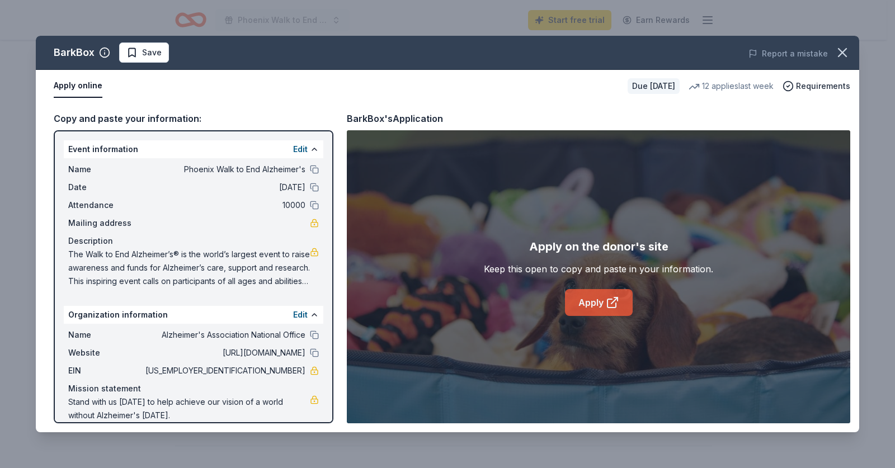
click at [619, 309] on icon at bounding box center [612, 302] width 13 height 13
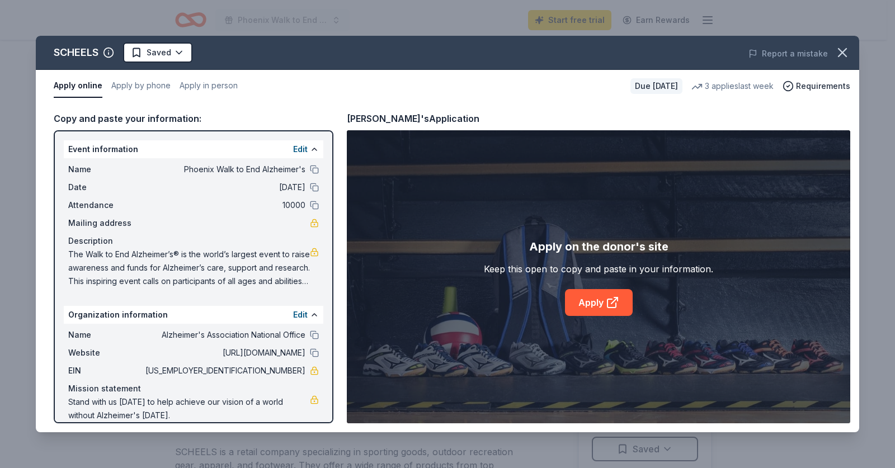
scroll to position [221, 0]
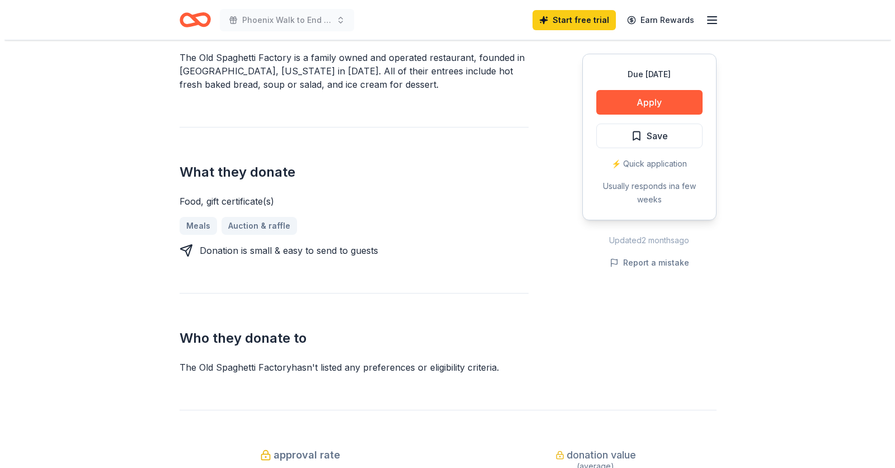
scroll to position [291, 0]
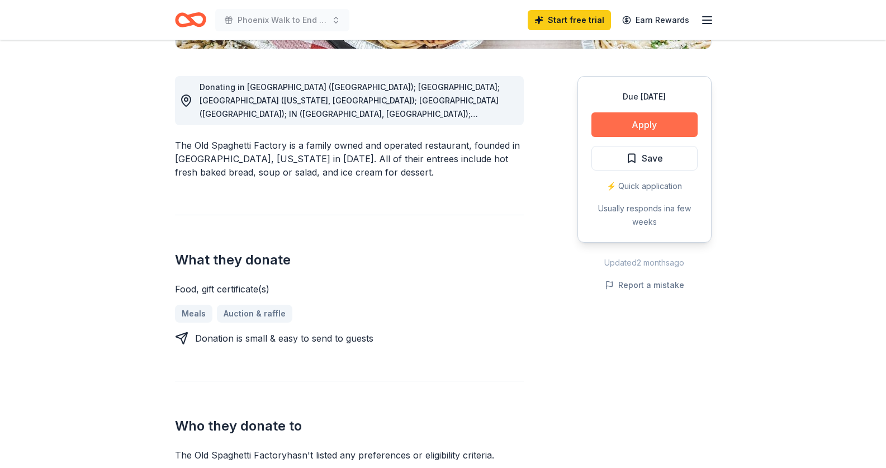
click at [626, 137] on button "Apply" at bounding box center [645, 124] width 106 height 25
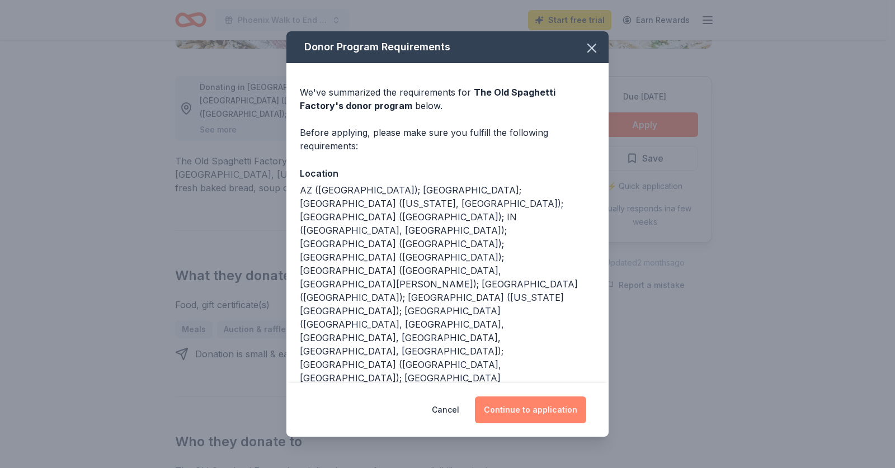
click at [551, 403] on button "Continue to application" at bounding box center [530, 410] width 111 height 27
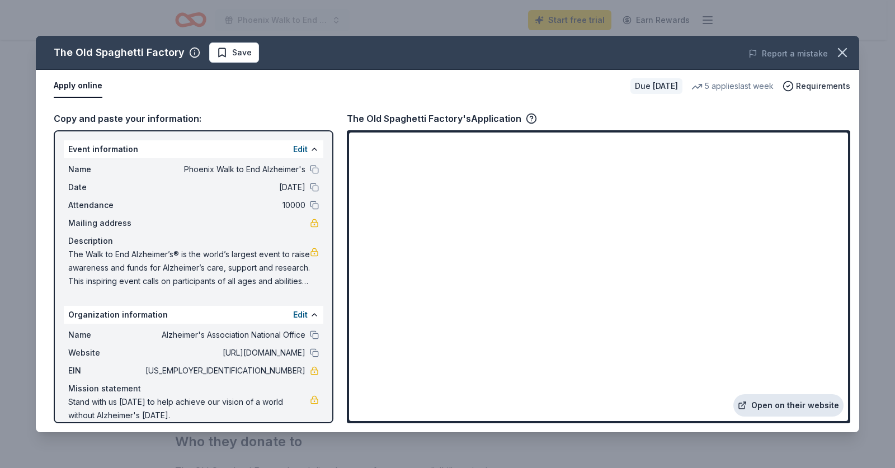
click at [759, 394] on link "Open on their website" at bounding box center [788, 405] width 110 height 22
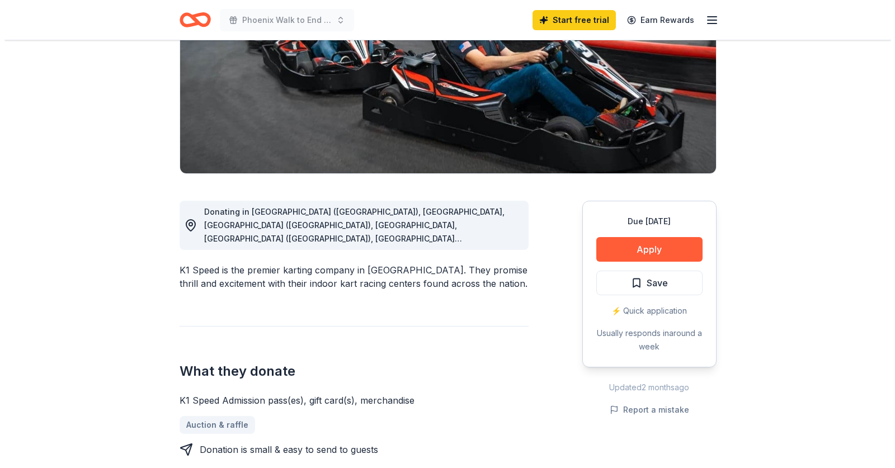
scroll to position [197, 0]
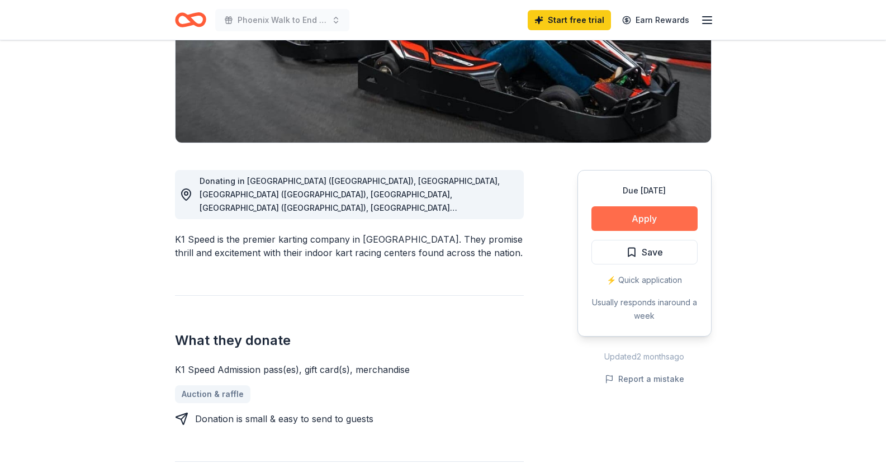
click at [624, 231] on button "Apply" at bounding box center [645, 218] width 106 height 25
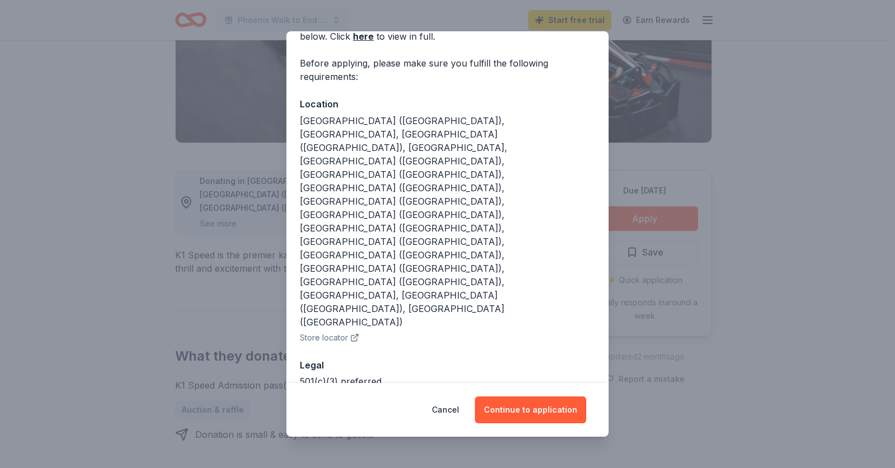
scroll to position [71, 0]
click at [540, 402] on button "Continue to application" at bounding box center [530, 410] width 111 height 27
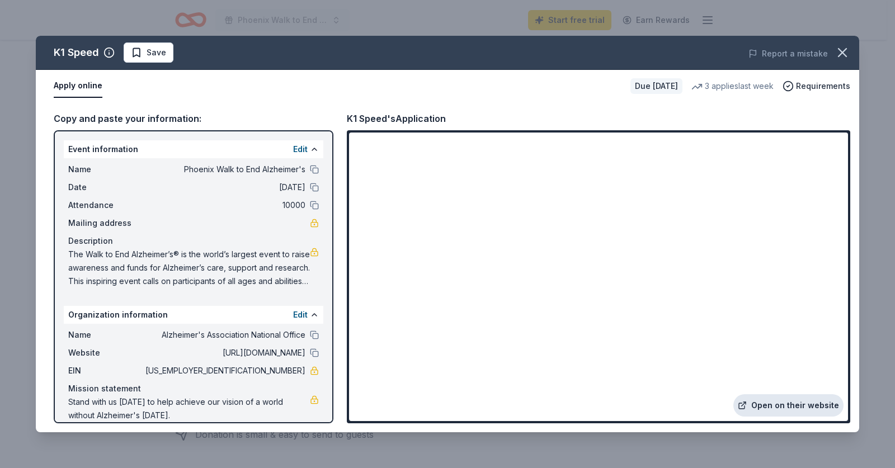
click at [767, 394] on link "Open on their website" at bounding box center [788, 405] width 110 height 22
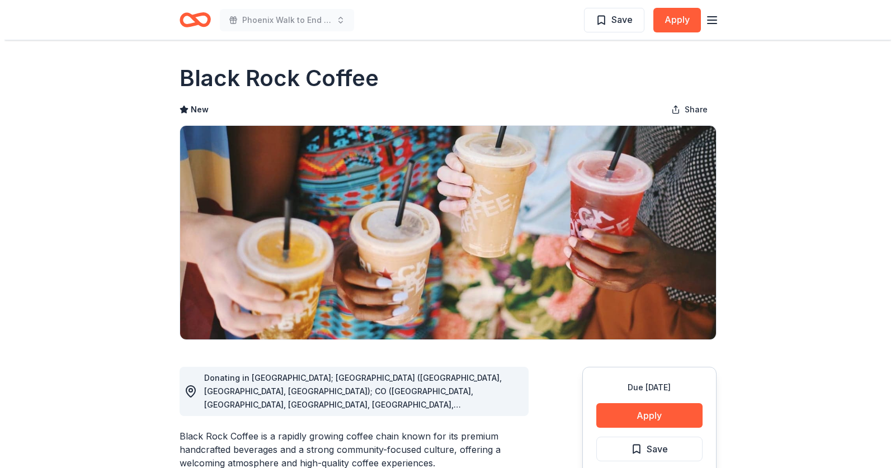
scroll to position [72, 0]
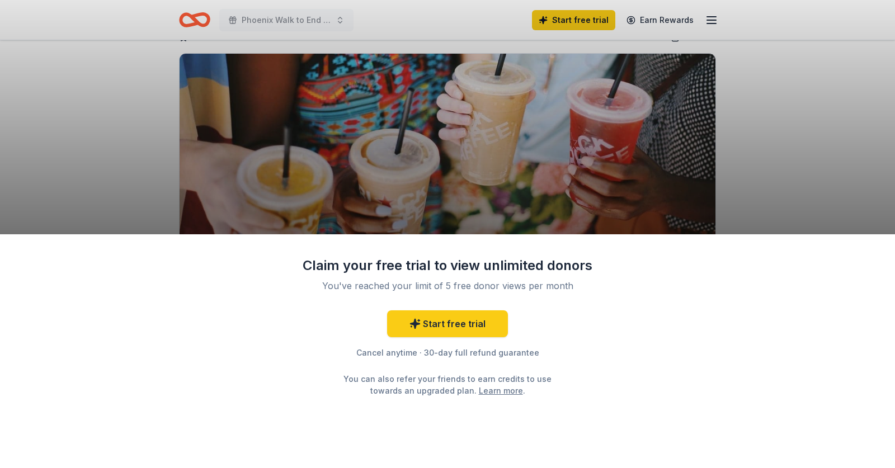
click at [720, 162] on div "Claim your free trial to view unlimited donors You've reached your limit of 5 f…" at bounding box center [447, 234] width 895 height 468
